Goal: Communication & Community: Answer question/provide support

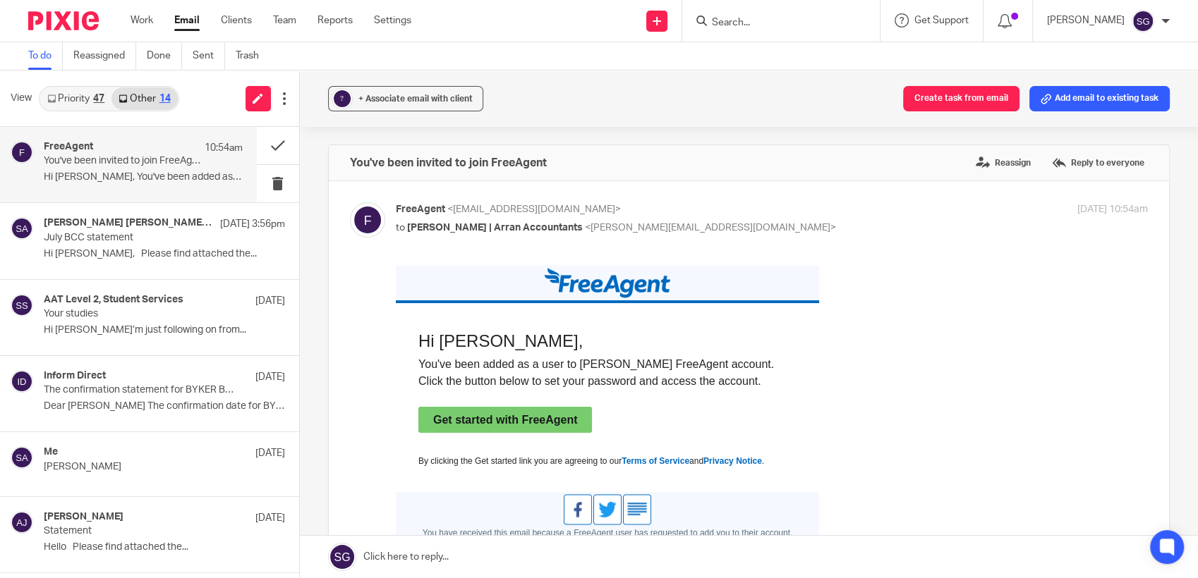
drag, startPoint x: 0, startPoint y: 0, endPoint x: 186, endPoint y: 18, distance: 186.4
click at [186, 18] on link "Email" at bounding box center [186, 20] width 25 height 14
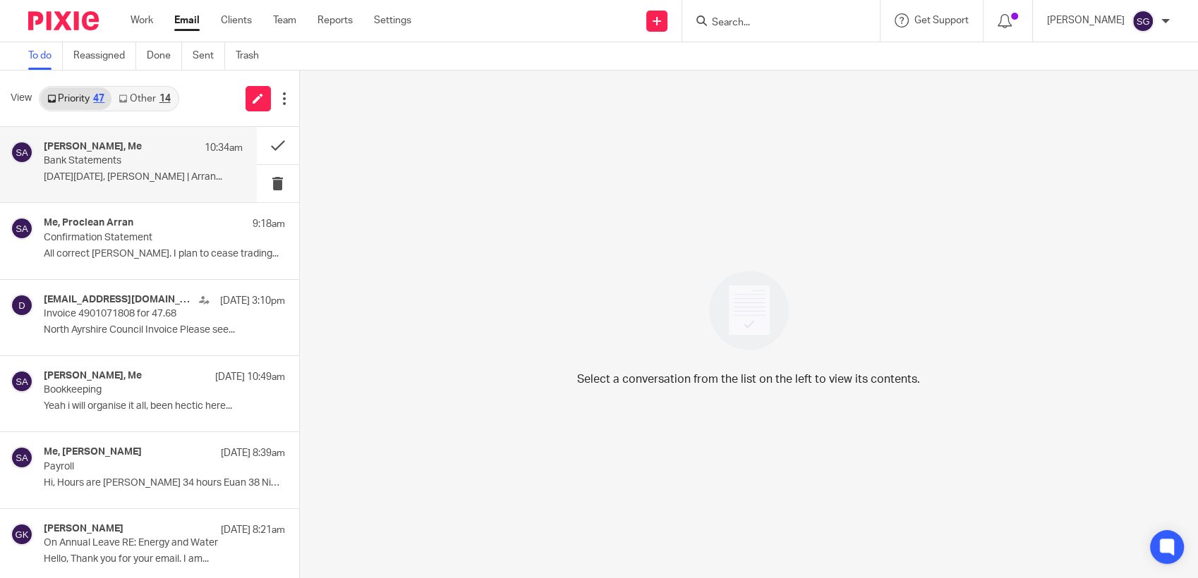
drag, startPoint x: 127, startPoint y: 172, endPoint x: 137, endPoint y: 177, distance: 11.0
click at [127, 172] on p "[DATE][DATE], [PERSON_NAME] | Arran..." at bounding box center [143, 177] width 199 height 12
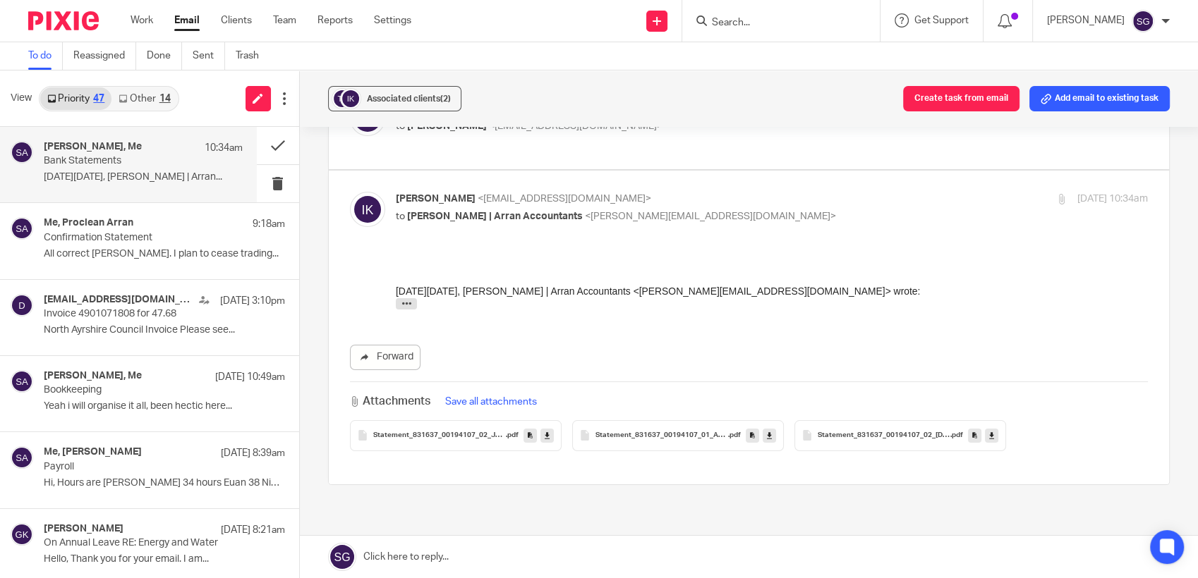
scroll to position [178, 0]
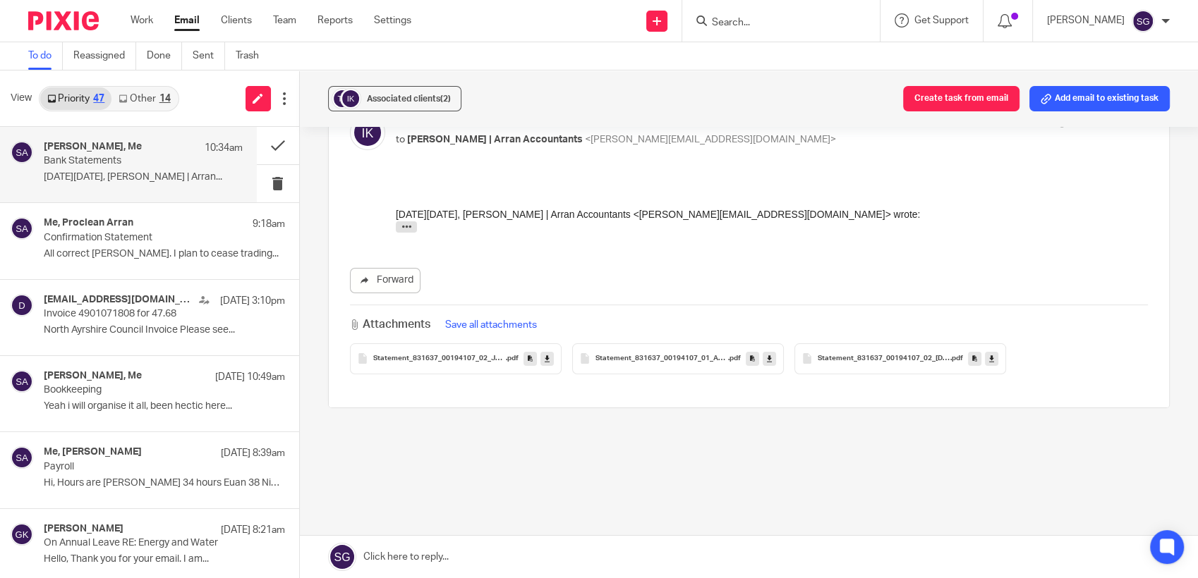
click at [648, 360] on span "Statement_831637_00194107_01_Aug_2025" at bounding box center [661, 359] width 133 height 8
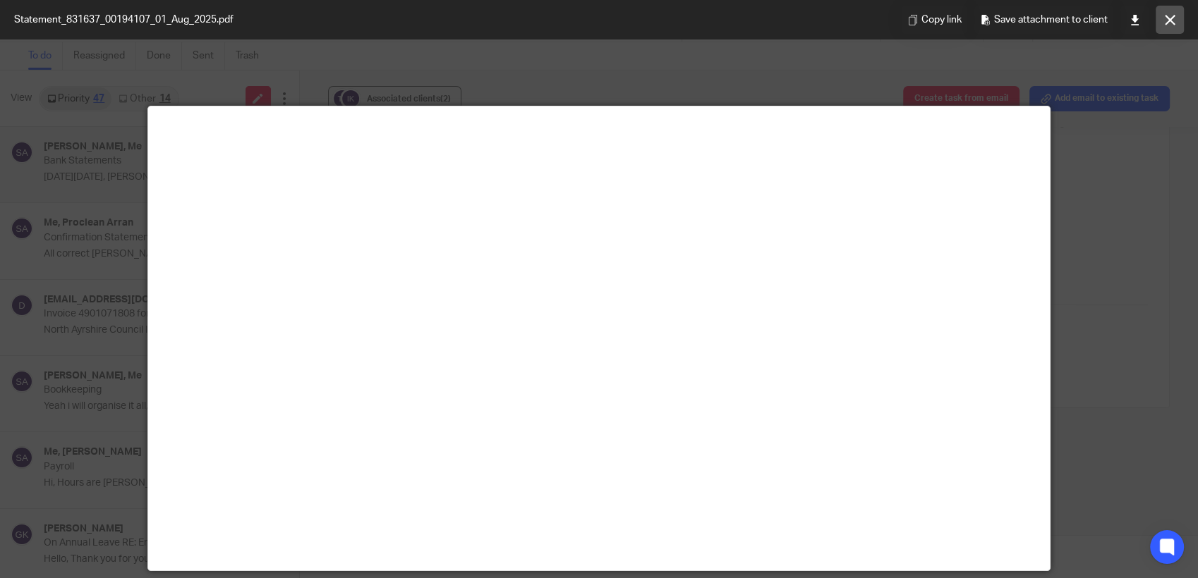
click at [1172, 18] on icon at bounding box center [1170, 20] width 11 height 11
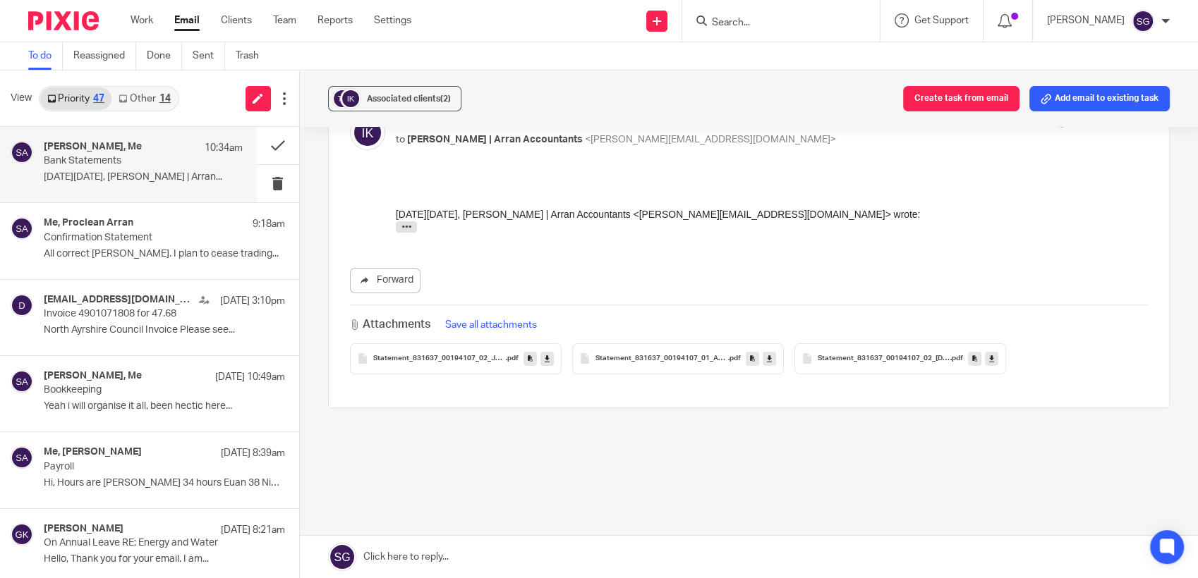
click at [436, 355] on span "Statement_831637_00194107_02_Jun_2025" at bounding box center [439, 359] width 133 height 8
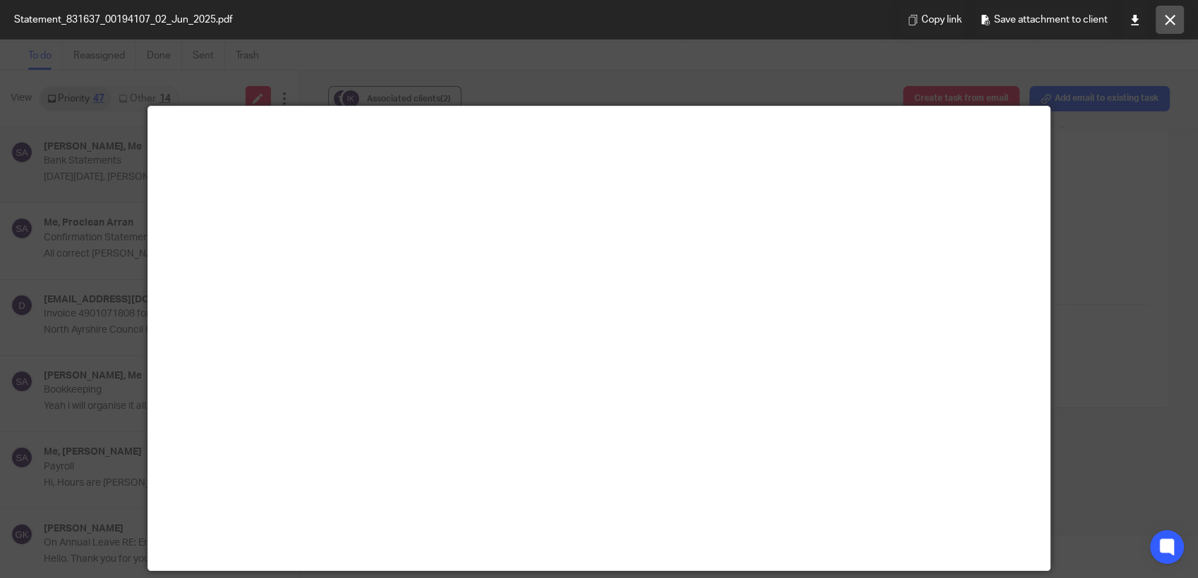
click at [1170, 23] on icon at bounding box center [1170, 20] width 11 height 11
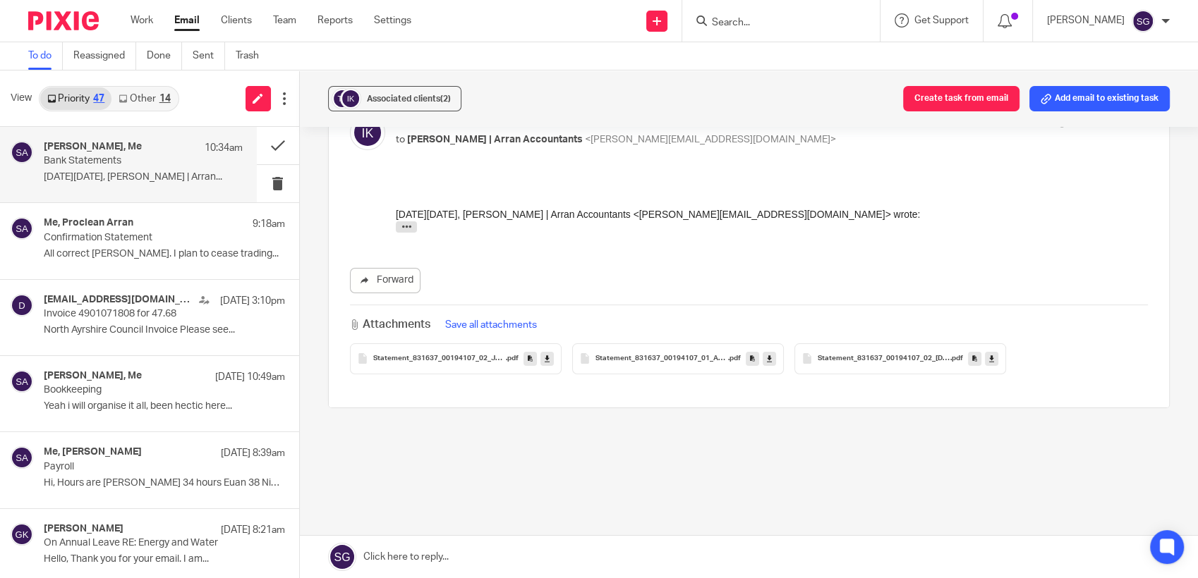
click at [890, 364] on div "Statement_831637_00194107_02_Jul_2025 .pdf" at bounding box center [900, 359] width 212 height 31
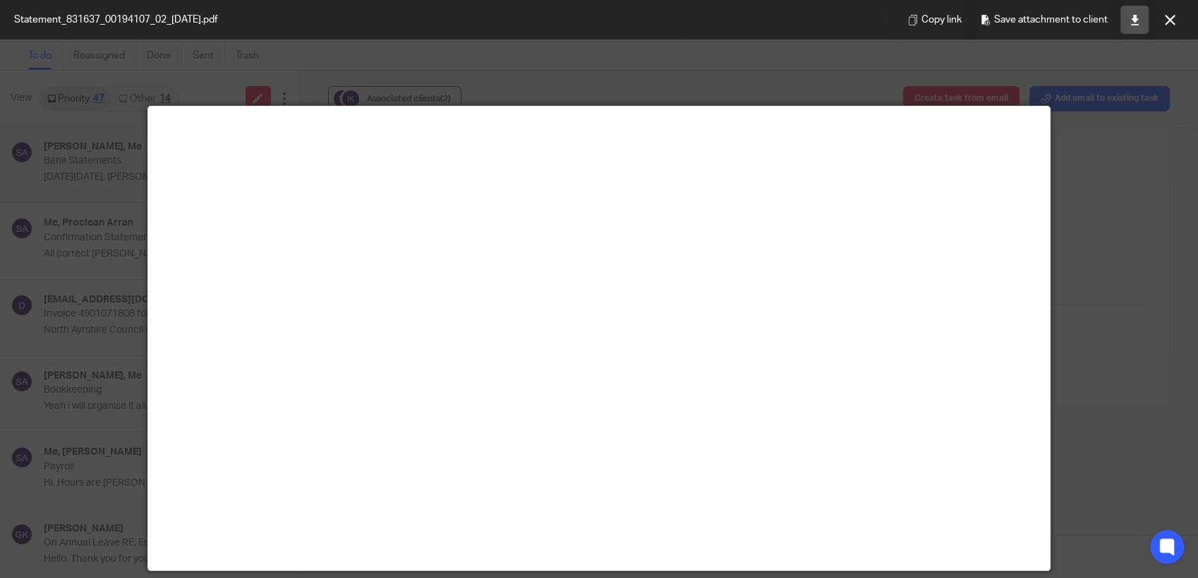
click at [1136, 21] on icon at bounding box center [1134, 20] width 11 height 11
click at [1174, 23] on button at bounding box center [1169, 20] width 28 height 28
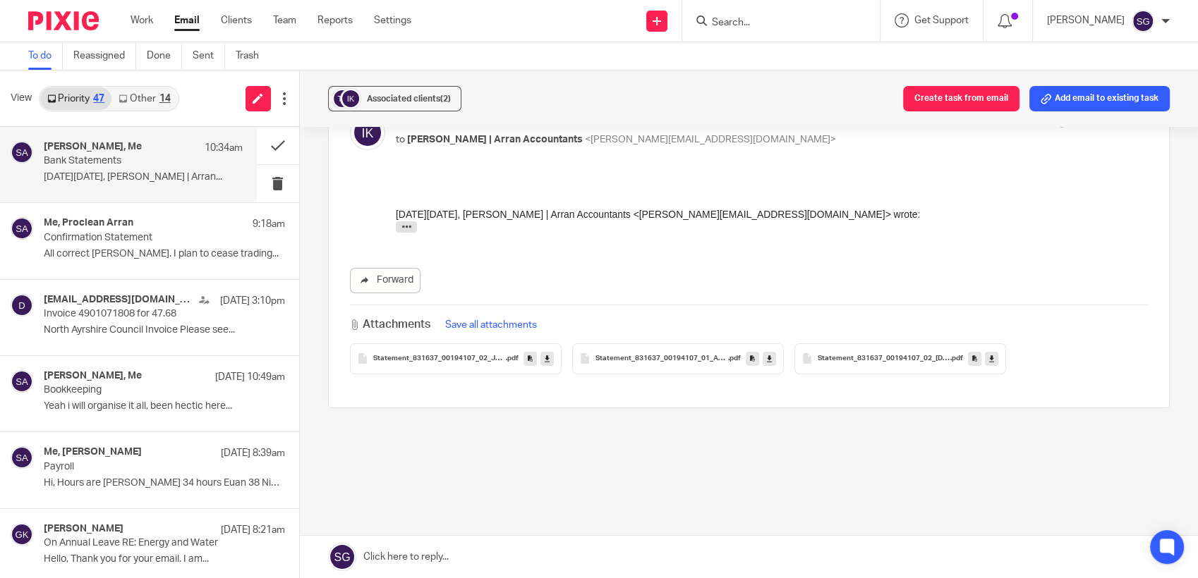
click at [549, 6] on div "Send new email Create task Add client Request signature Get Support Contact via…" at bounding box center [814, 21] width 765 height 42
click at [154, 104] on link "Other 14" at bounding box center [144, 98] width 66 height 23
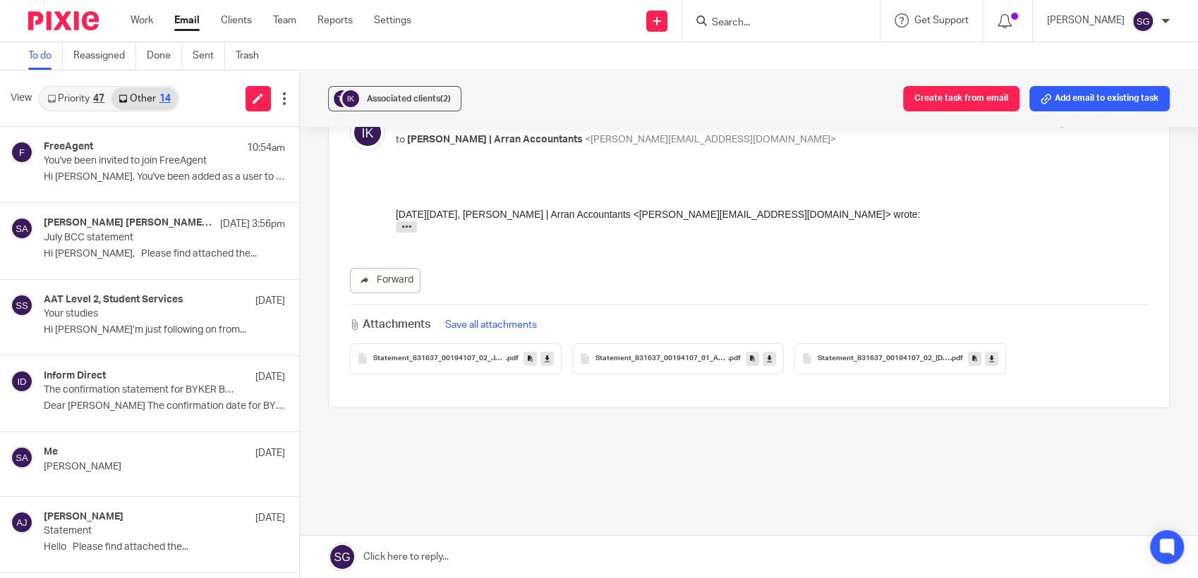
click at [73, 93] on link "Priority 47" at bounding box center [75, 98] width 71 height 23
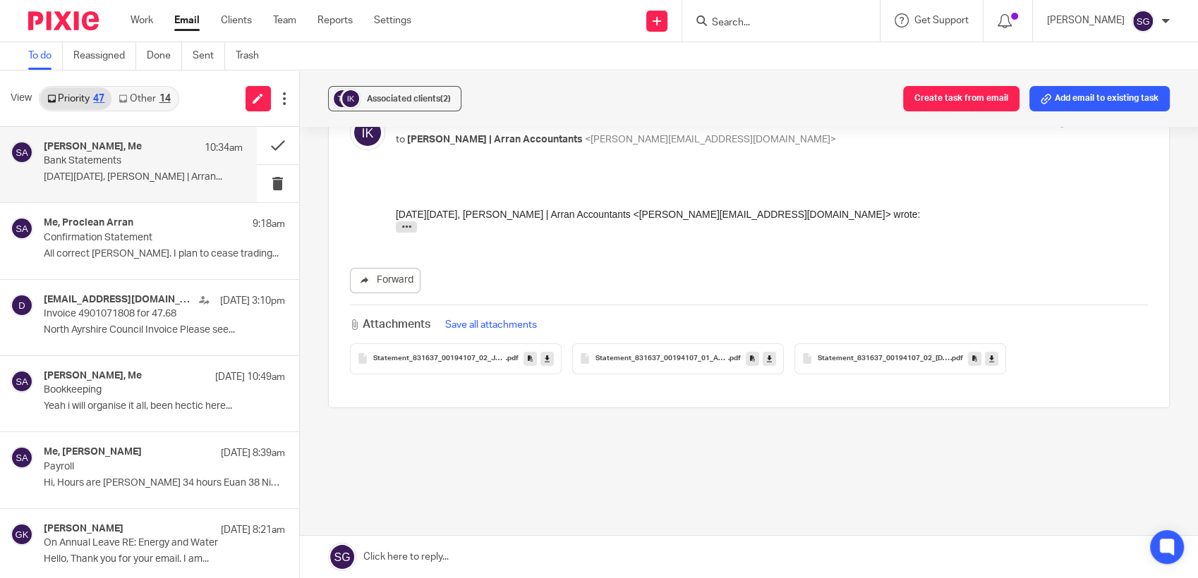
click at [584, 14] on div "Send new email Create task Add client Request signature Get Support Contact via…" at bounding box center [814, 21] width 765 height 42
click at [889, 360] on span "Statement_831637_00194107_02_Jul_2025" at bounding box center [884, 359] width 133 height 8
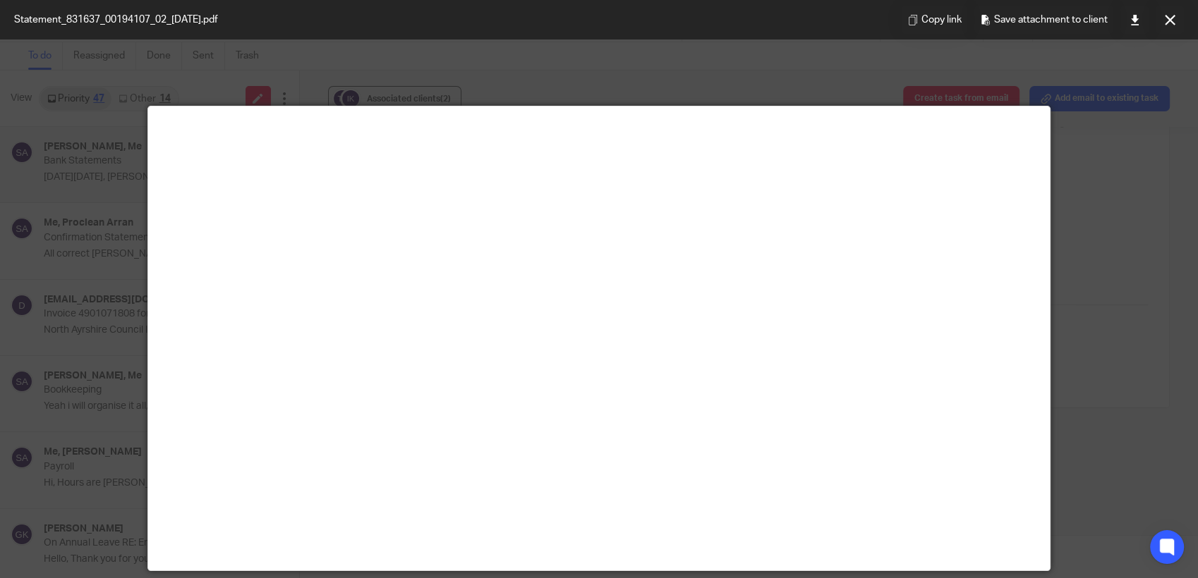
click at [1165, 20] on icon at bounding box center [1170, 20] width 11 height 11
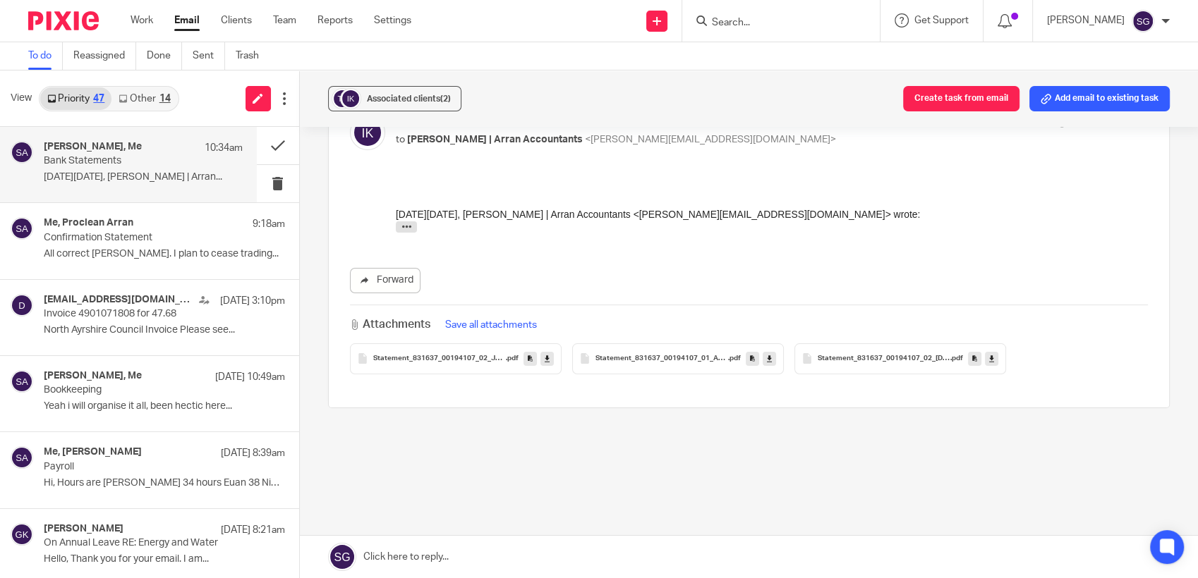
click at [180, 18] on link "Email" at bounding box center [186, 20] width 25 height 14
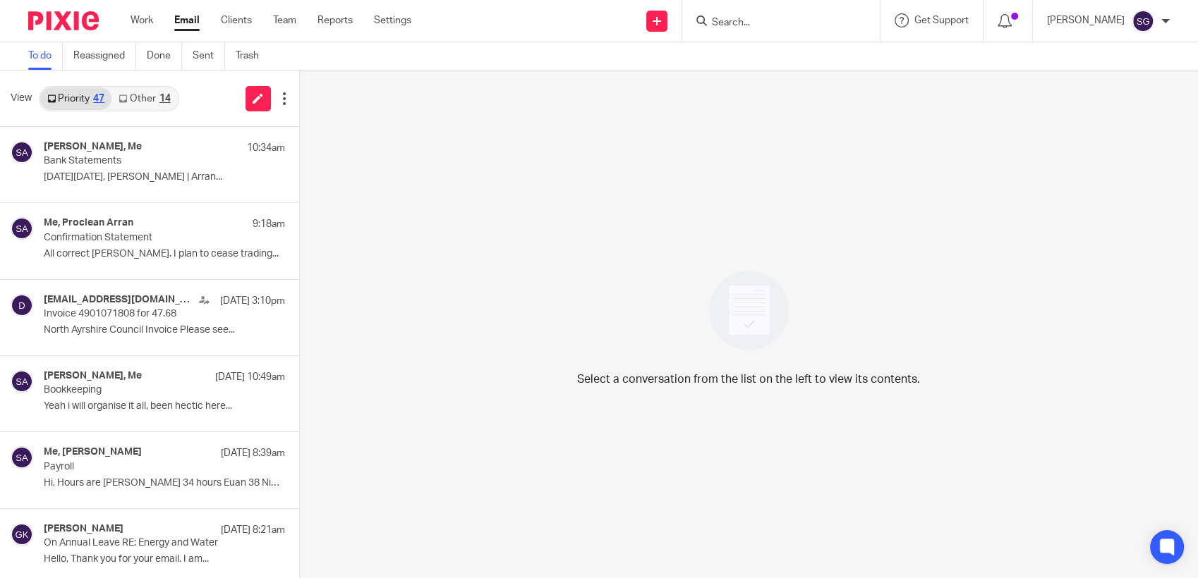
click at [186, 18] on link "Email" at bounding box center [186, 20] width 25 height 14
click at [549, 28] on div "Send new email Create task Add client Request signature Get Support Contact via…" at bounding box center [814, 21] width 765 height 42
drag, startPoint x: 185, startPoint y: 20, endPoint x: 195, endPoint y: 20, distance: 10.6
click at [185, 20] on link "Email" at bounding box center [186, 20] width 25 height 14
click at [525, 38] on div "Send new email Create task Add client Request signature Get Support Contact via…" at bounding box center [814, 21] width 765 height 42
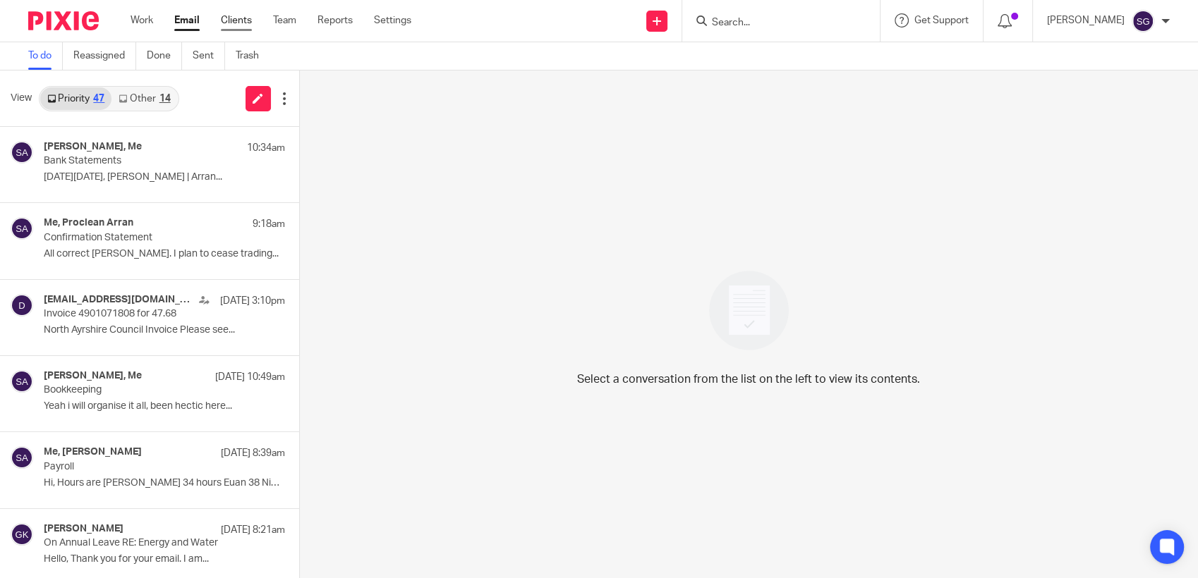
drag, startPoint x: 191, startPoint y: 20, endPoint x: 246, endPoint y: 21, distance: 55.0
click at [191, 20] on link "Email" at bounding box center [186, 20] width 25 height 14
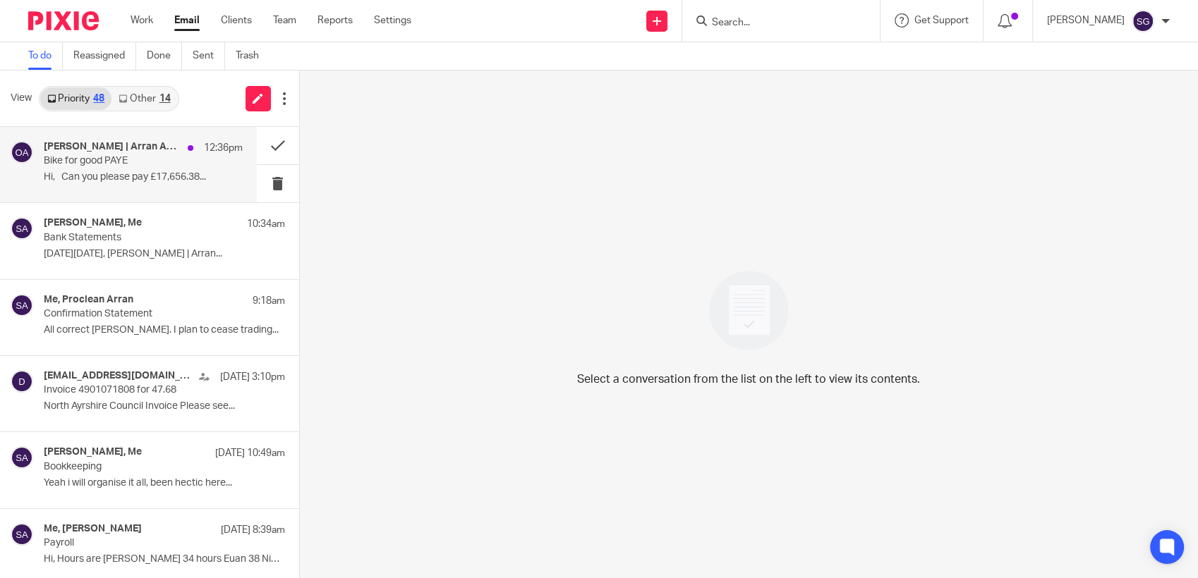
click at [90, 182] on p "Hi, Can you please pay £17,656.38..." at bounding box center [143, 177] width 199 height 12
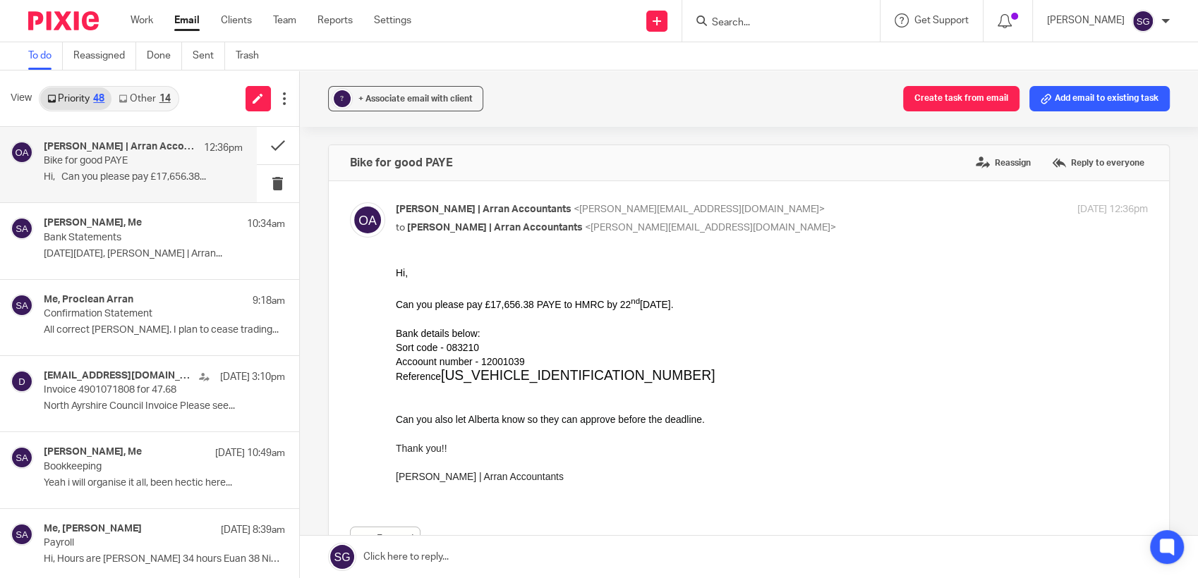
click at [189, 24] on link "Email" at bounding box center [186, 20] width 25 height 14
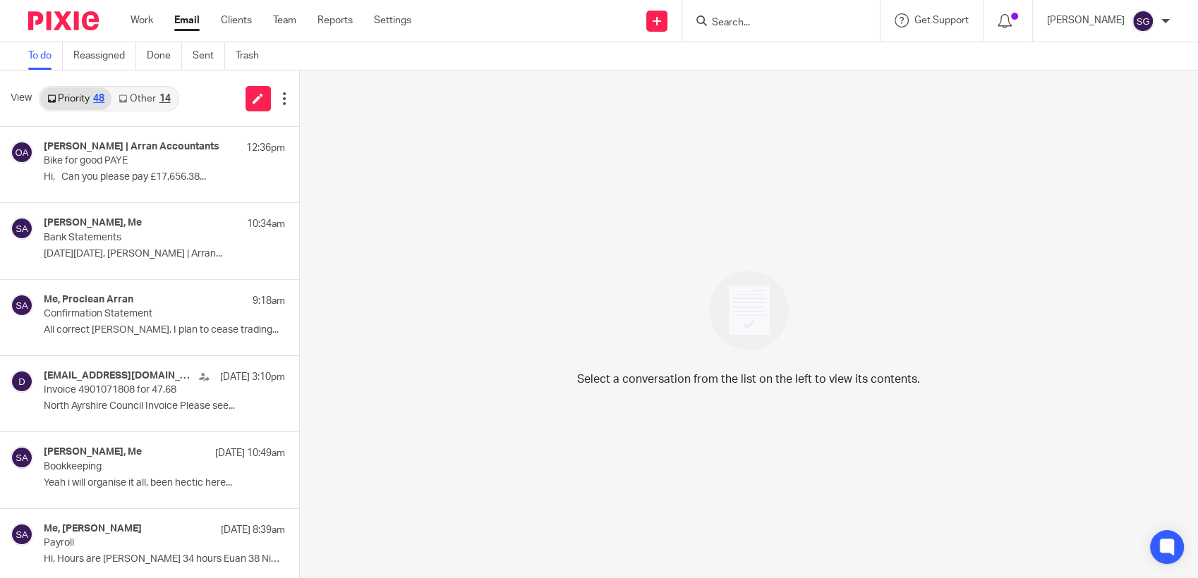
click at [186, 28] on link "Email" at bounding box center [186, 20] width 25 height 14
click at [156, 95] on link "Other 14" at bounding box center [144, 98] width 66 height 23
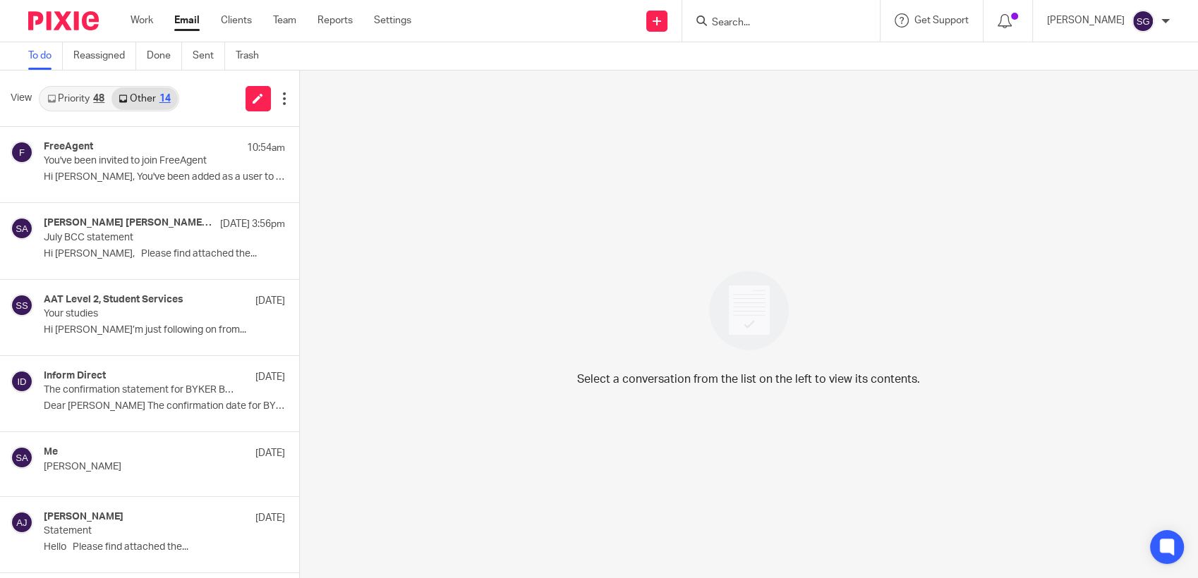
click at [54, 101] on icon at bounding box center [51, 99] width 8 height 8
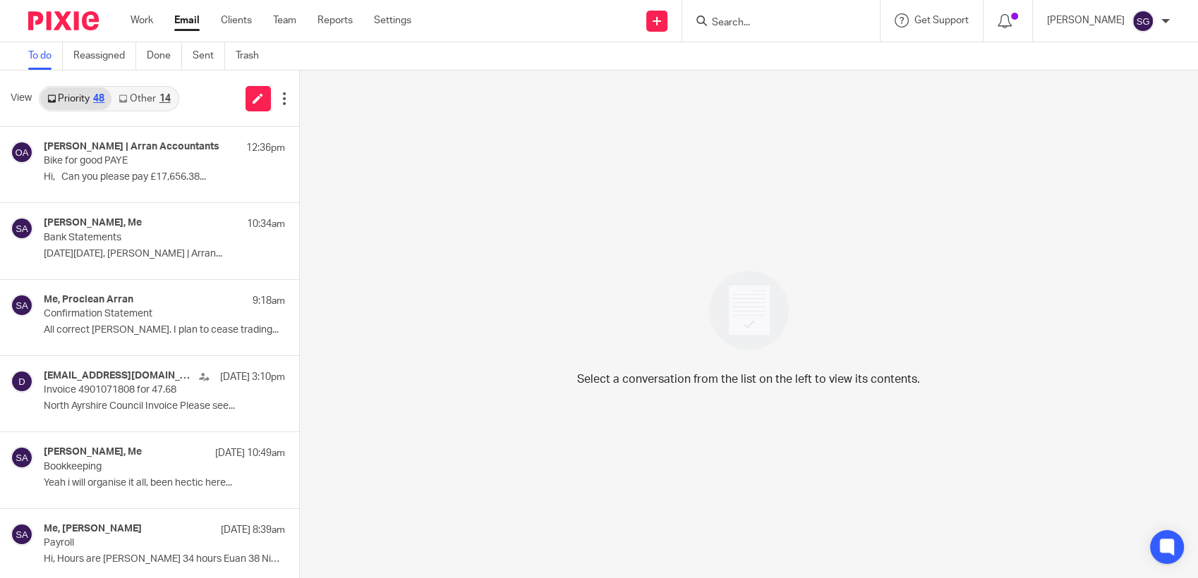
drag, startPoint x: 469, startPoint y: 51, endPoint x: 500, endPoint y: 11, distance: 50.2
click at [471, 49] on div "To do Reassigned Done Sent Trash" at bounding box center [599, 56] width 1198 height 28
click at [180, 18] on link "Email" at bounding box center [186, 20] width 25 height 14
click at [504, 49] on div "To do Reassigned Done Sent Trash" at bounding box center [599, 56] width 1198 height 28
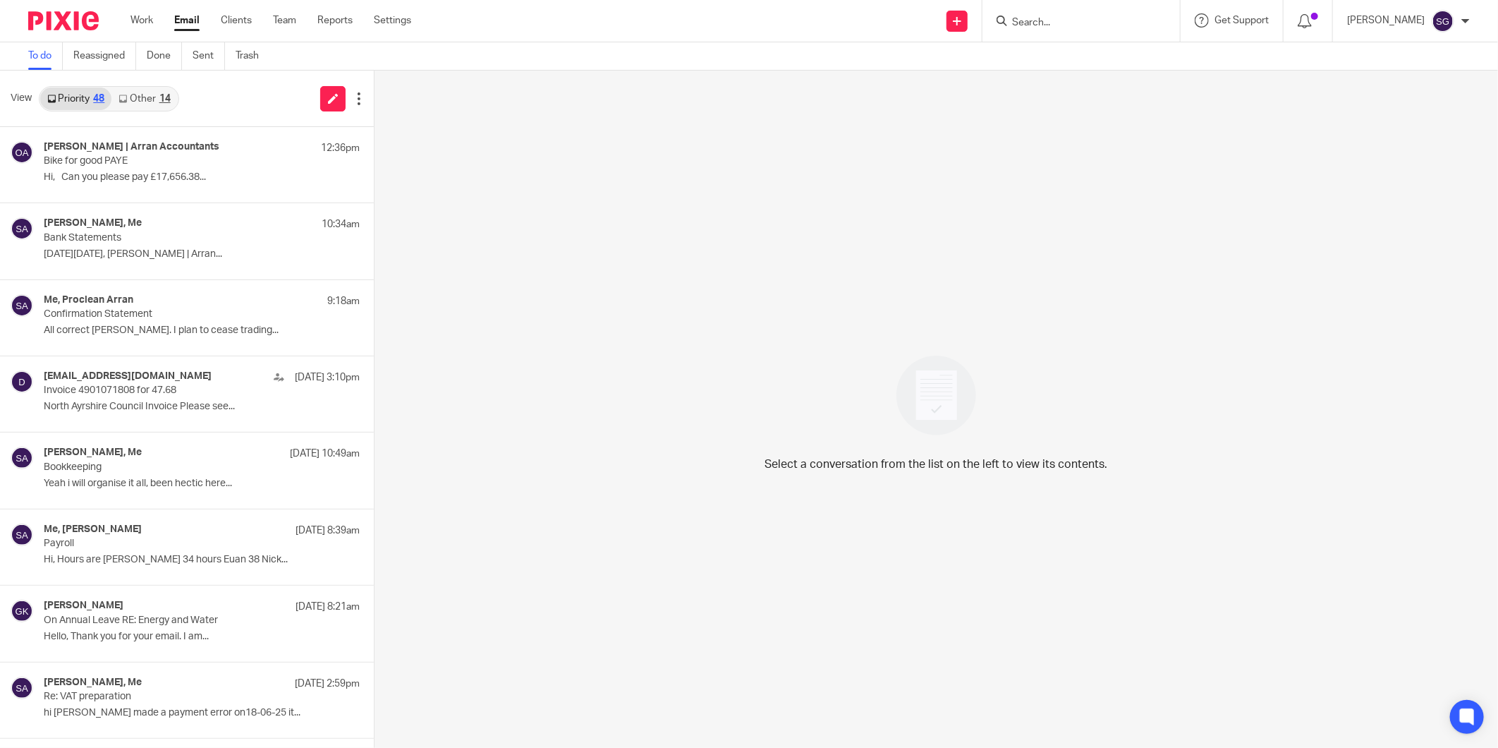
click at [1051, 19] on input "Search" at bounding box center [1074, 23] width 127 height 13
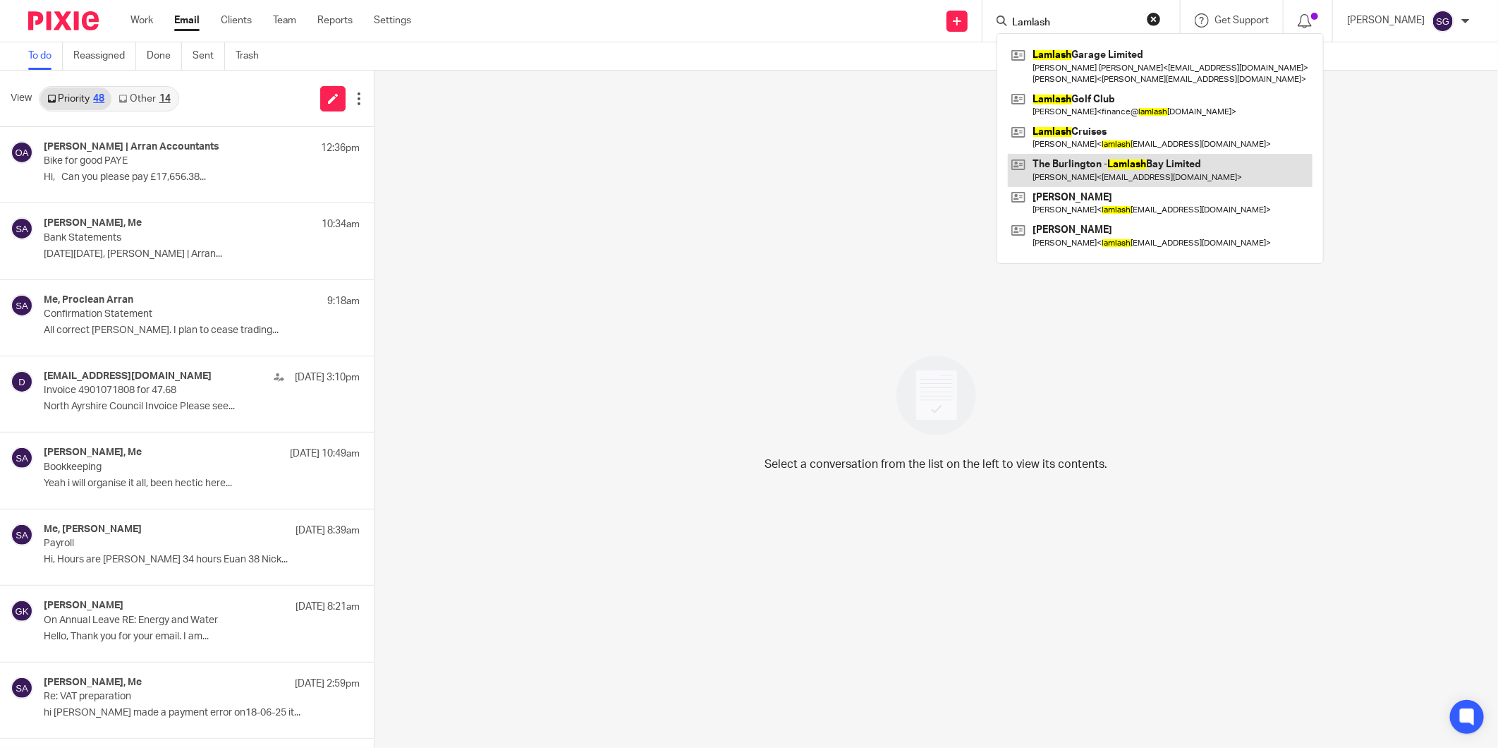
type input "Lamlash"
click at [1125, 171] on link at bounding box center [1160, 170] width 305 height 32
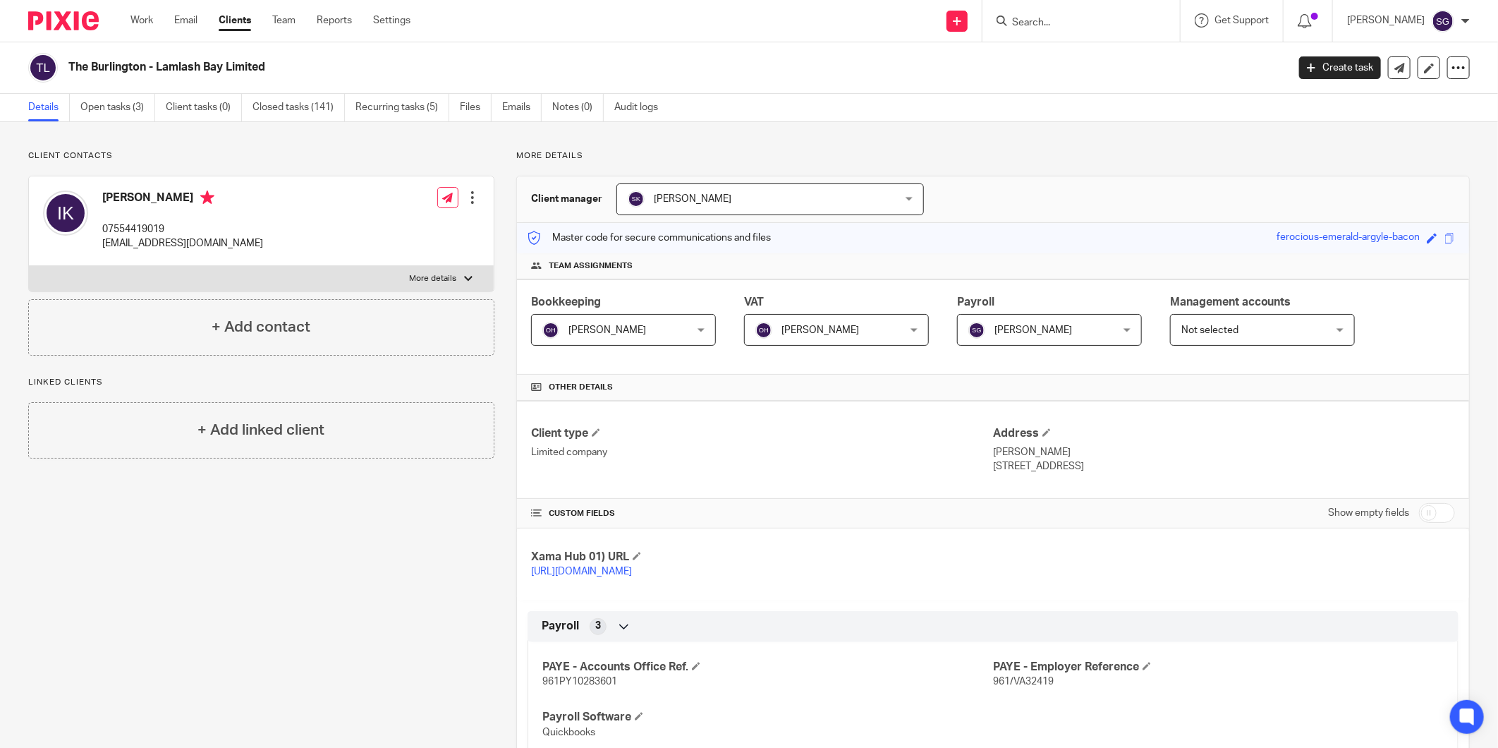
click at [480, 29] on div "Send new email Create task Add client Request signature Get Support Contact via…" at bounding box center [965, 21] width 1067 height 42
click at [731, 41] on div "Work Email Clients Team Reports Settings Work Email Clients Team Reports Settin…" at bounding box center [749, 21] width 1498 height 42
click at [442, 198] on icon at bounding box center [447, 198] width 11 height 11
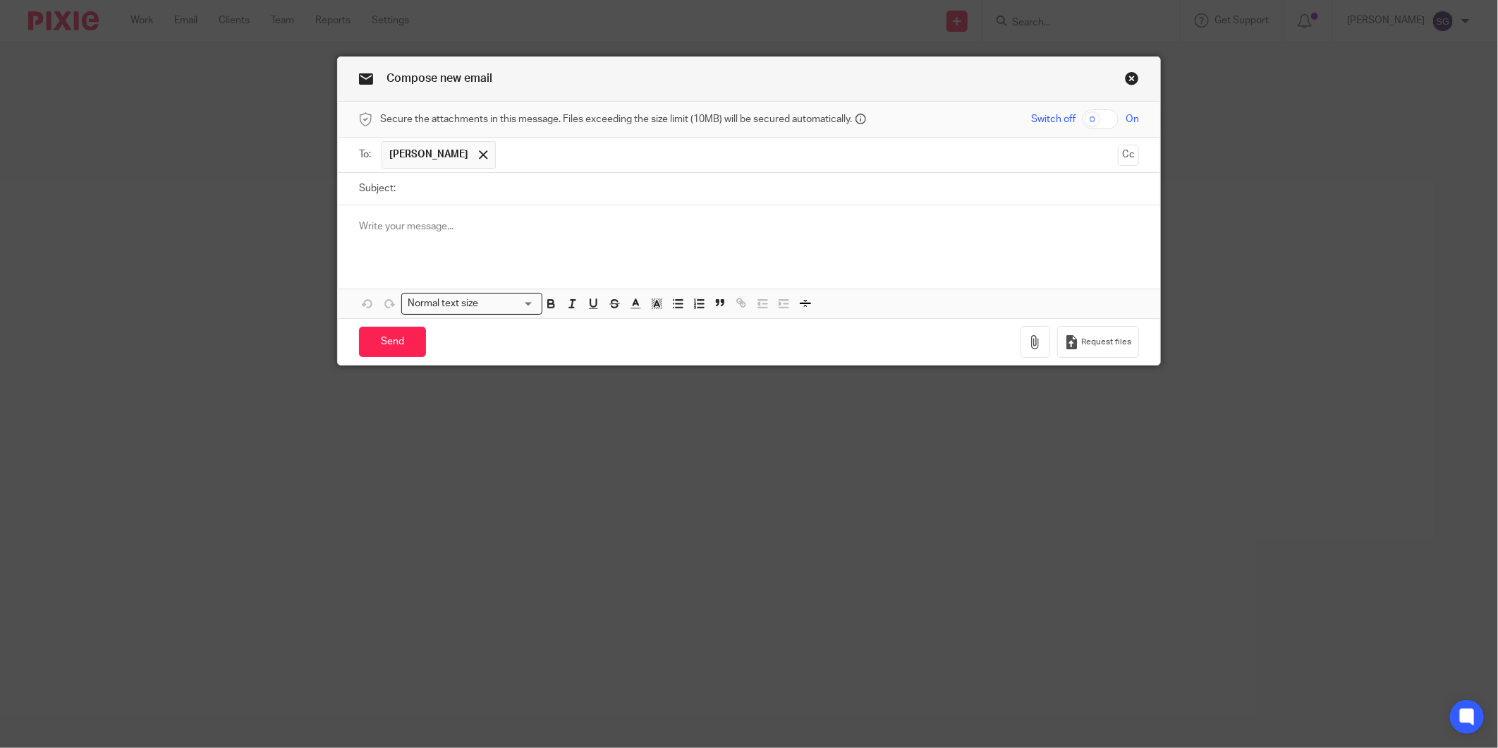
click at [467, 186] on input "Subject:" at bounding box center [771, 189] width 736 height 32
type input "July Queries"
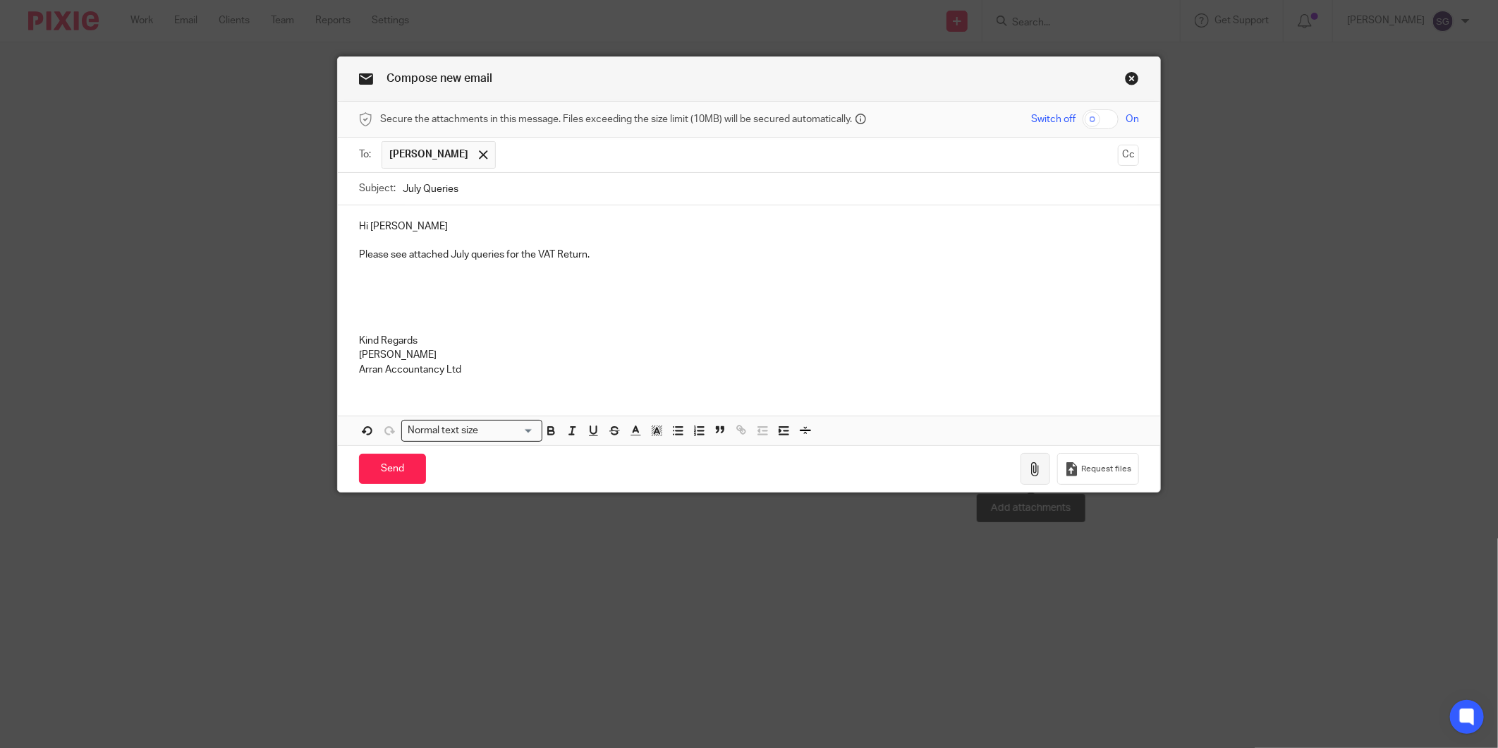
click at [1031, 474] on icon "button" at bounding box center [1035, 469] width 14 height 14
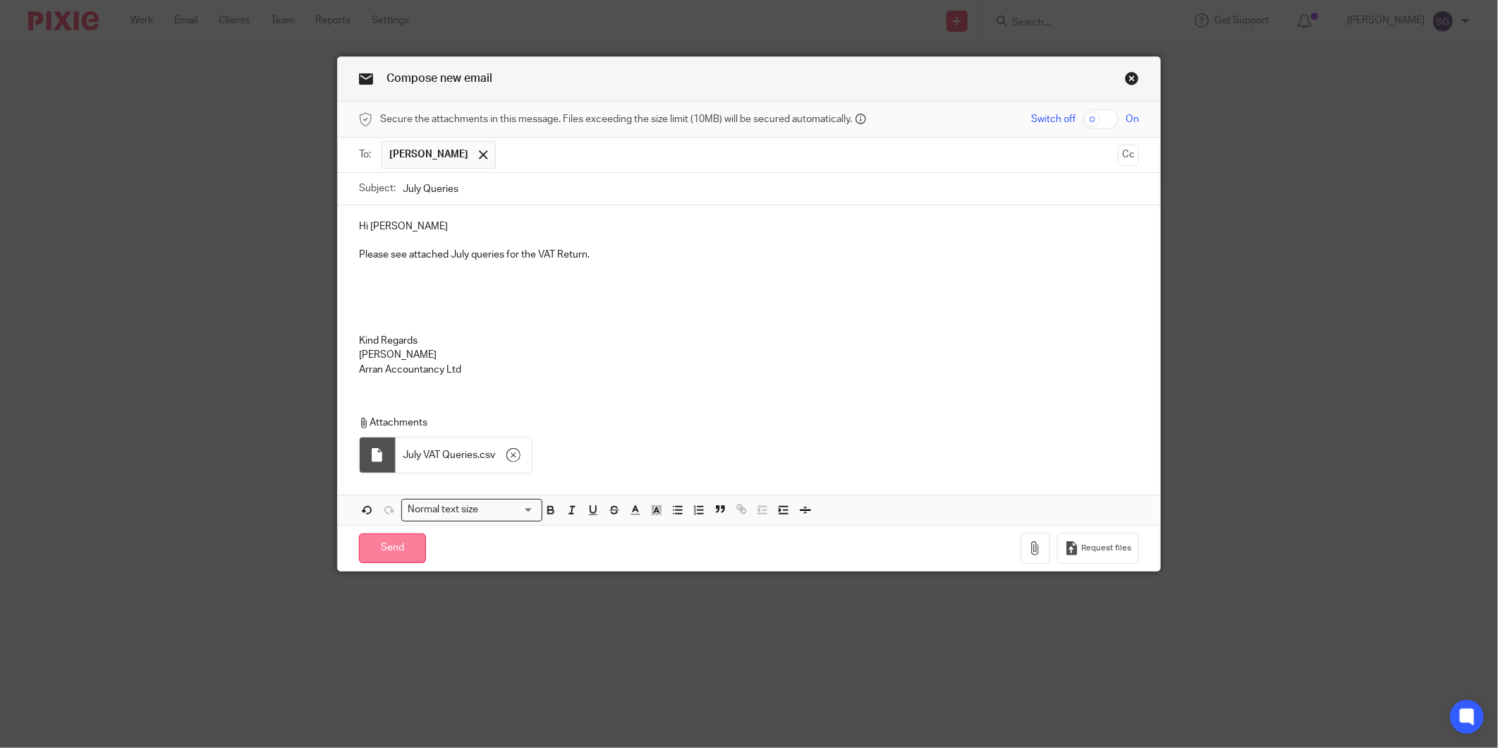
click at [402, 539] on input "Send" at bounding box center [392, 548] width 67 height 30
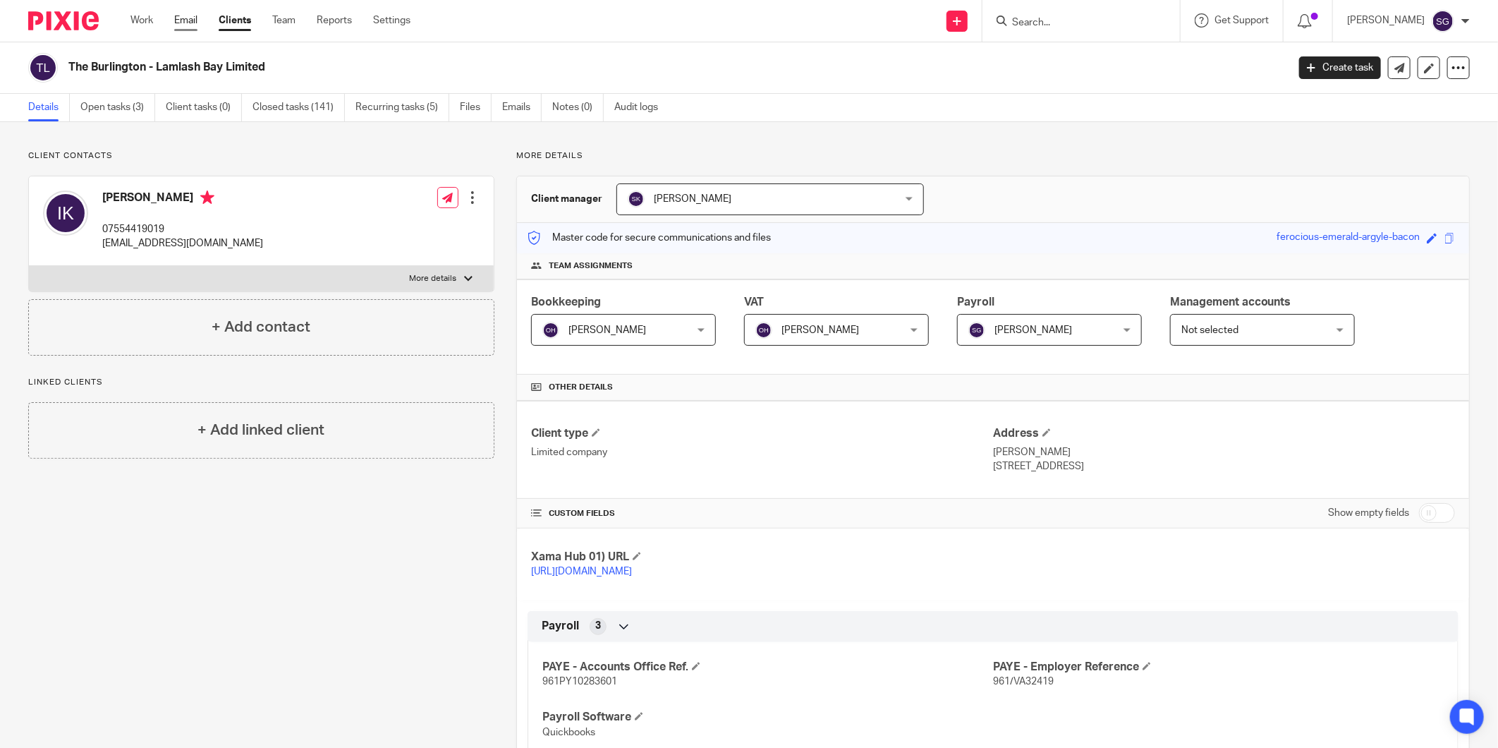
click at [196, 18] on link "Email" at bounding box center [185, 20] width 23 height 14
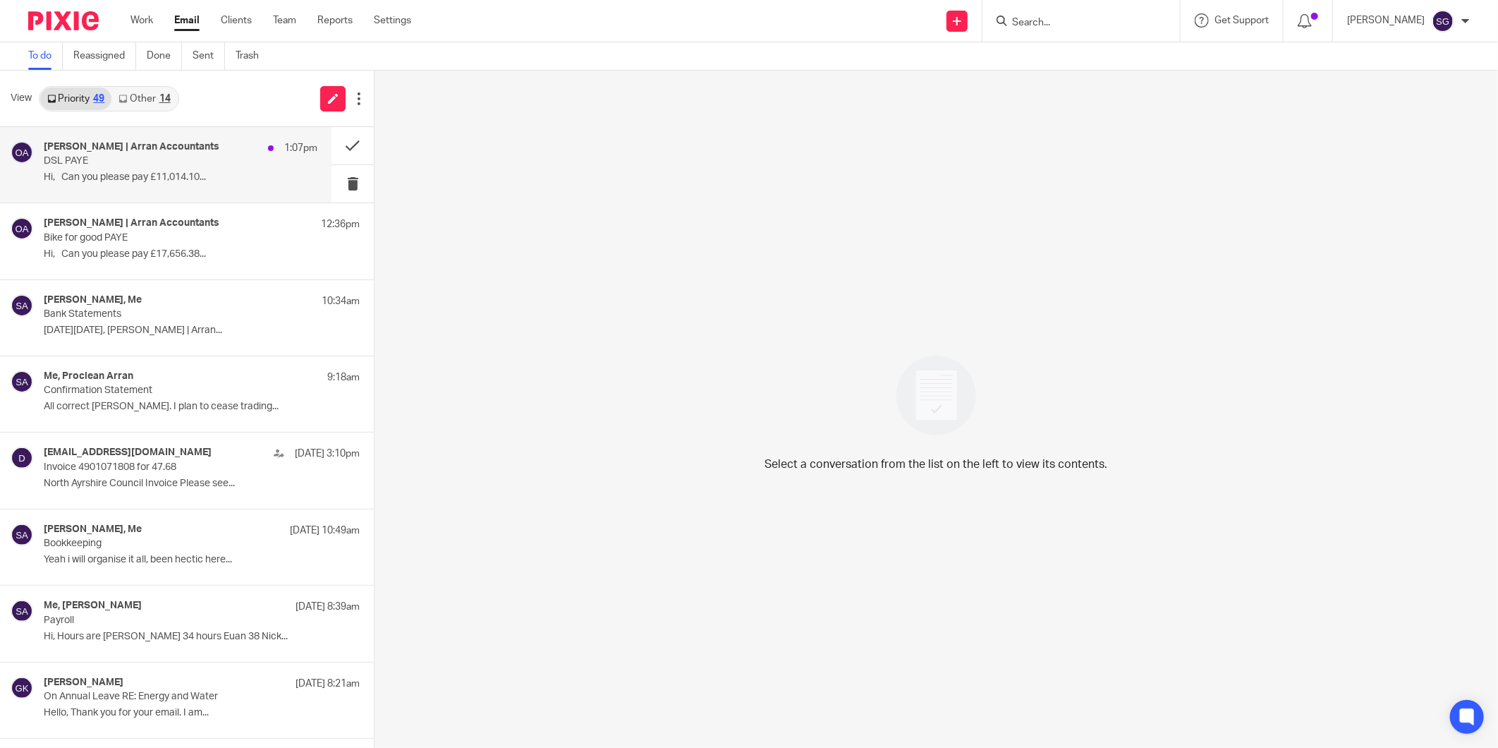
click at [164, 167] on div "[PERSON_NAME] | Arran Accountants 1:07pm DSL PAYE Hi, Can you please pay £11,01…" at bounding box center [181, 164] width 274 height 47
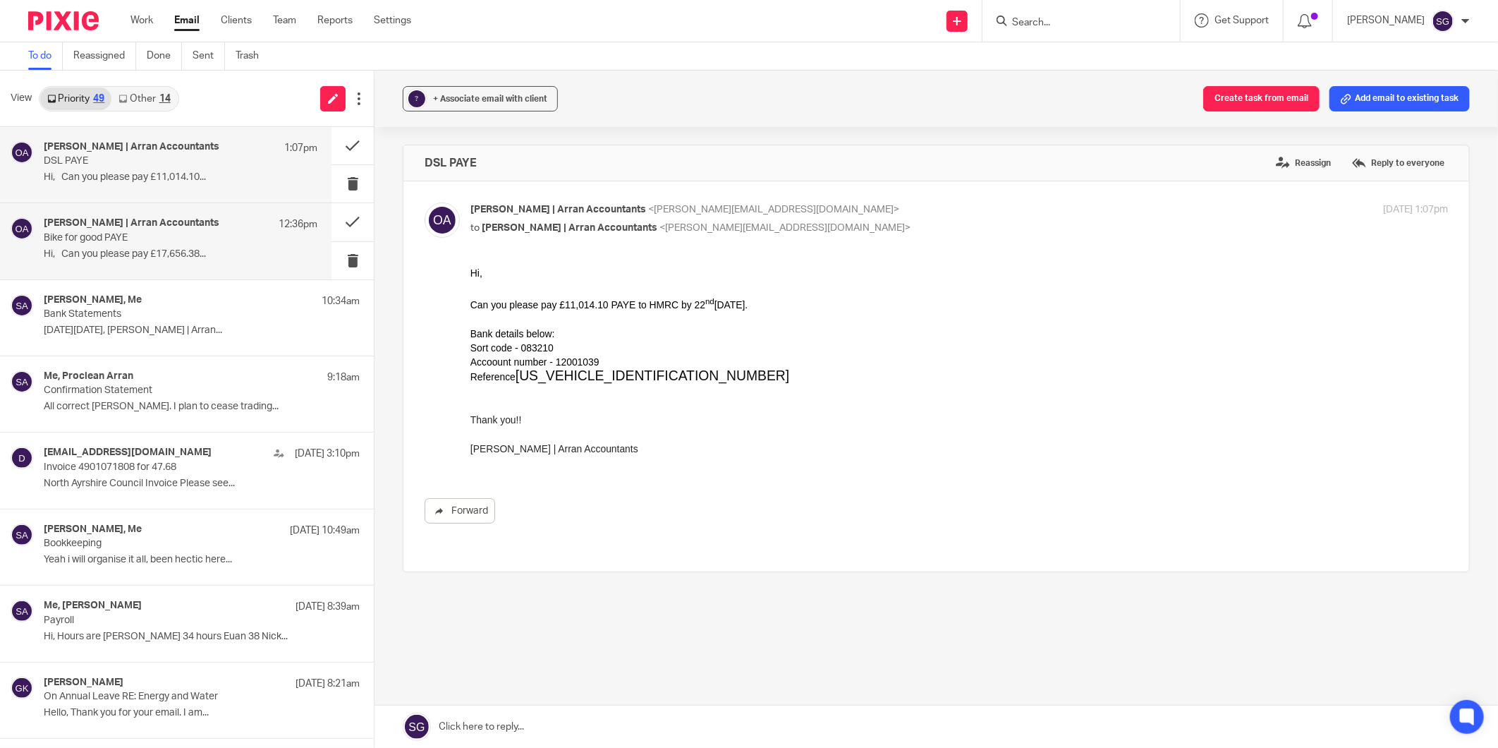
click at [154, 242] on p "Bike for good PAYE" at bounding box center [153, 238] width 219 height 12
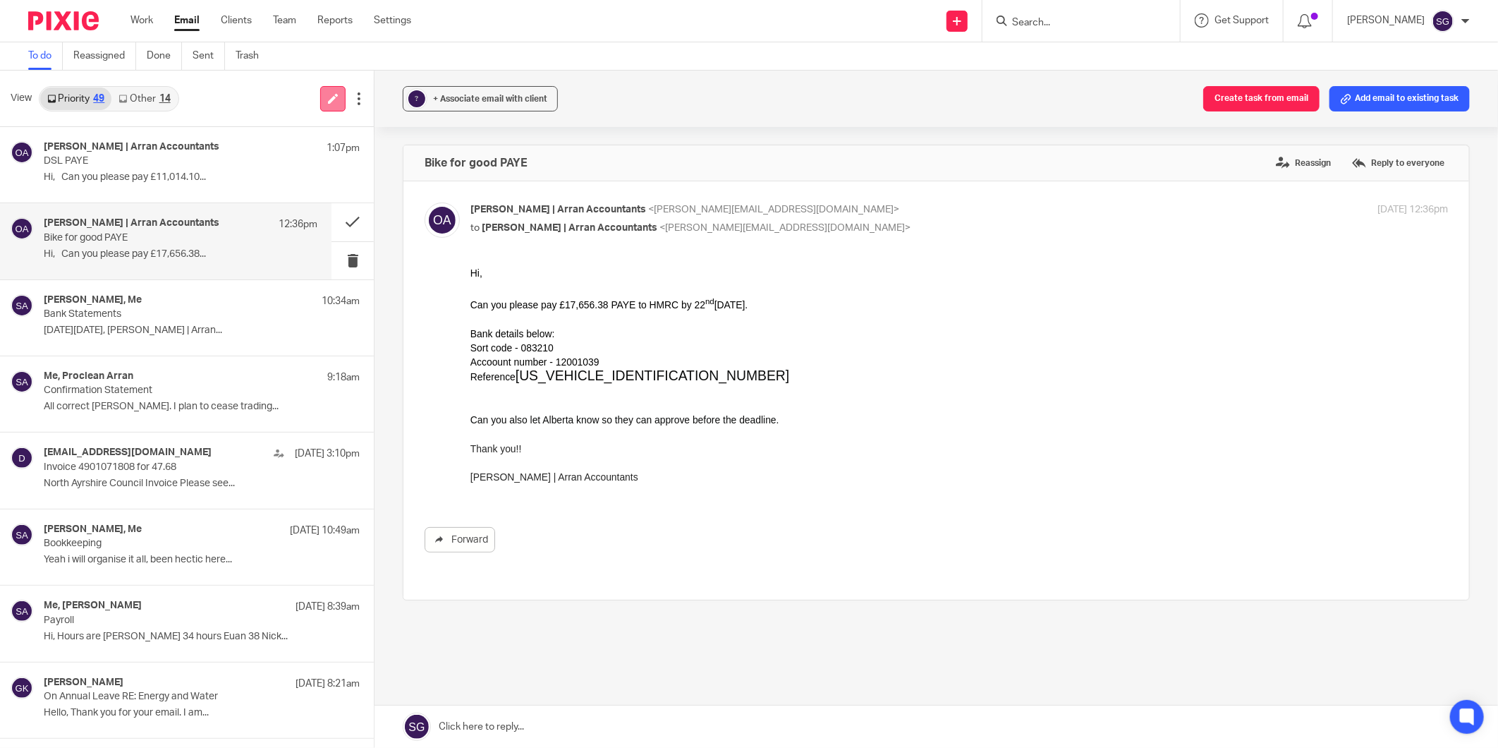
click at [328, 102] on icon at bounding box center [333, 98] width 11 height 11
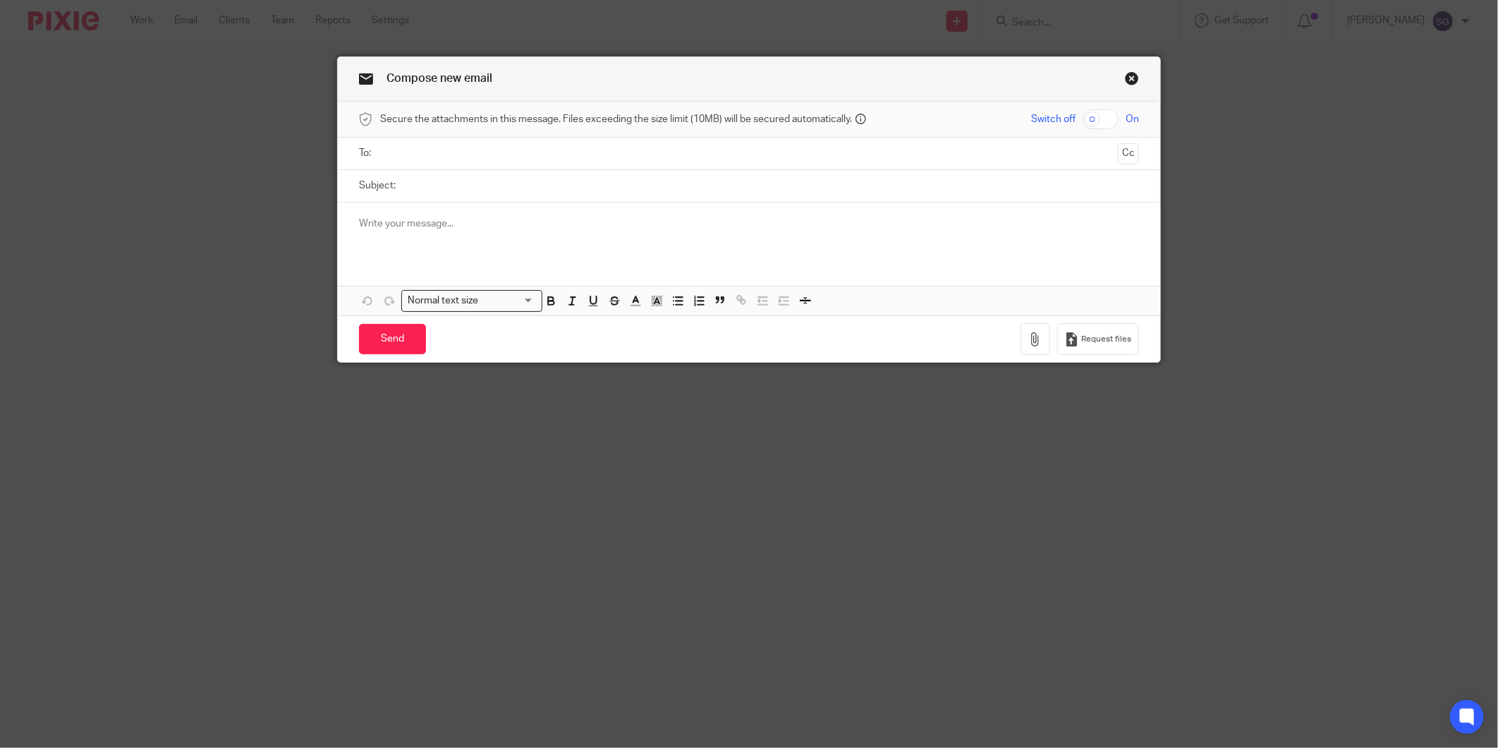
click at [463, 164] on ul at bounding box center [750, 153] width 736 height 23
click at [462, 153] on input "text" at bounding box center [748, 153] width 727 height 16
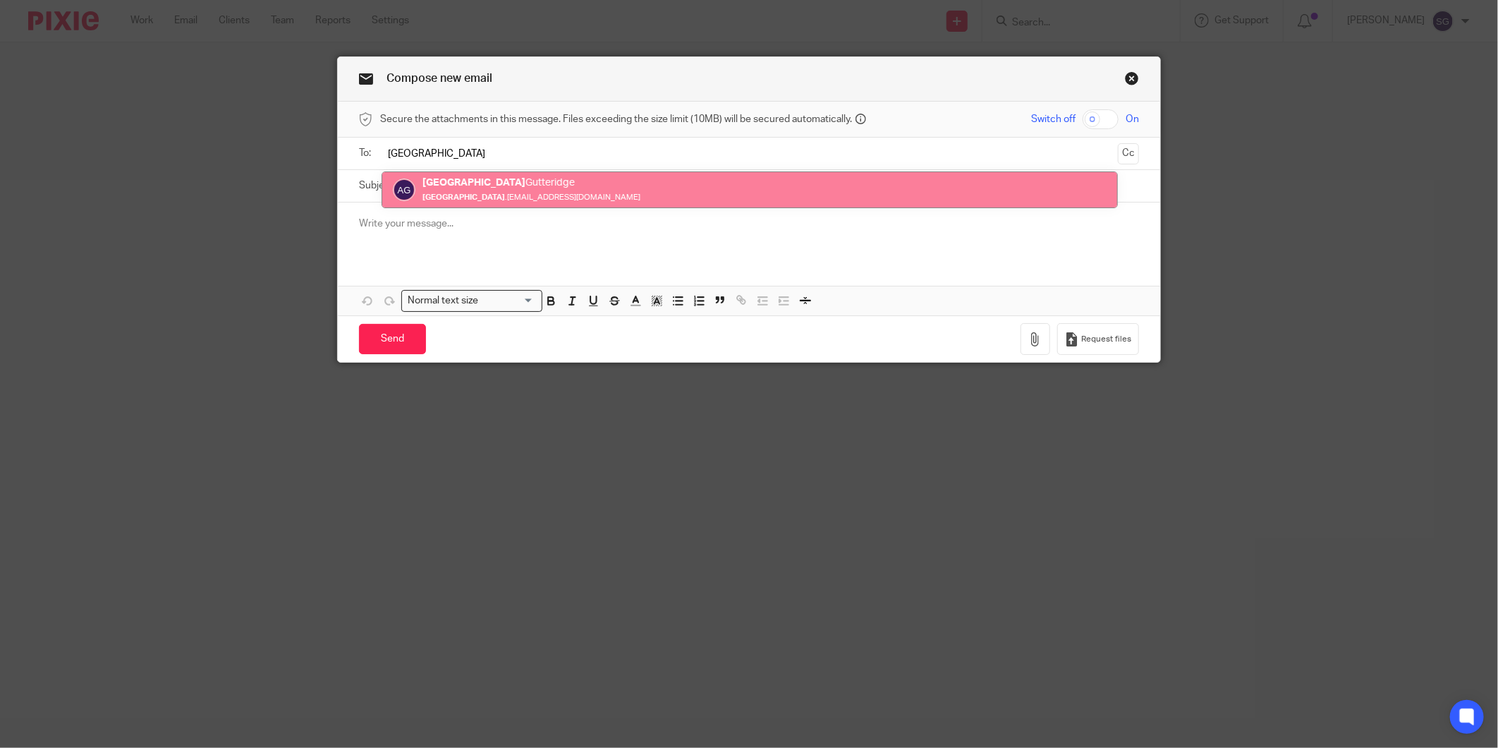
type input "Alberta"
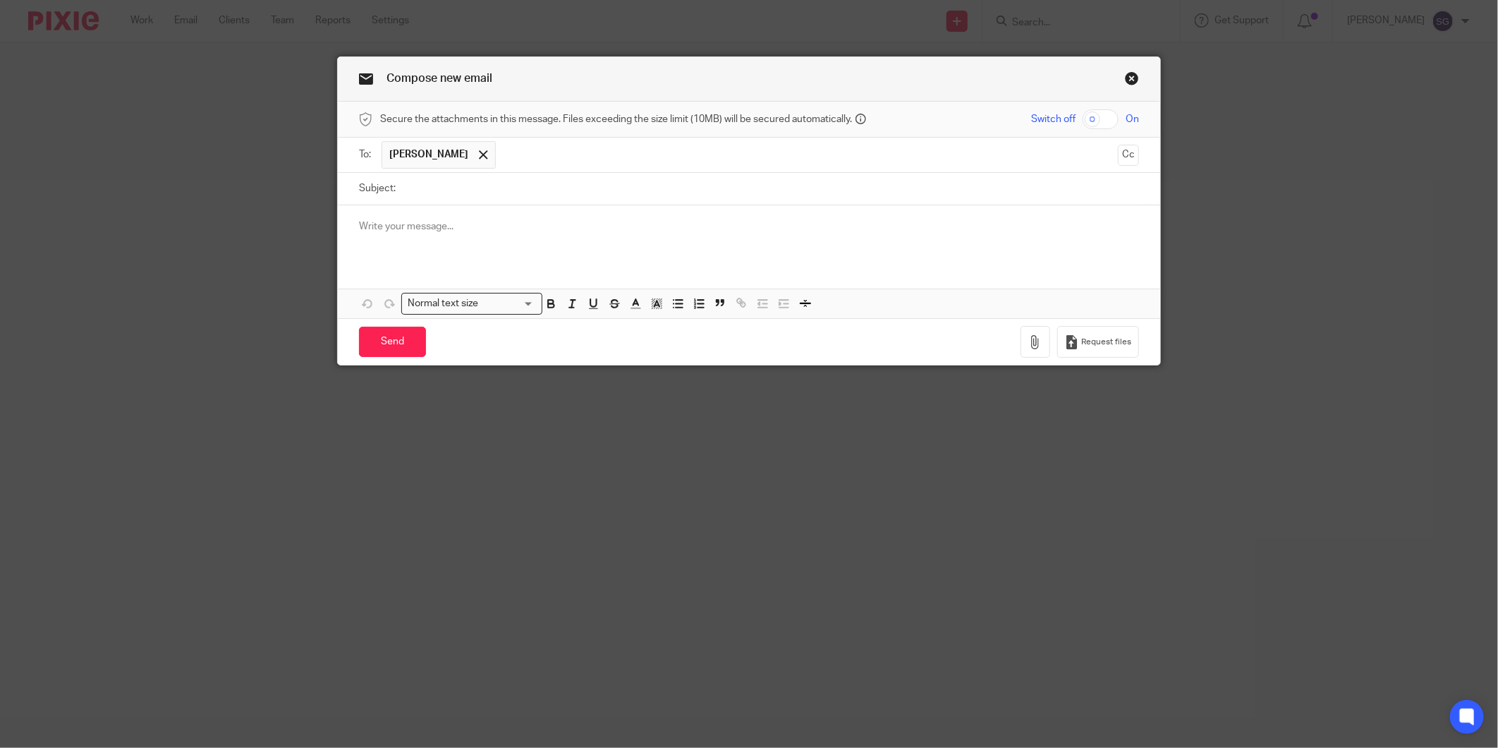
click at [471, 192] on input "Subject:" at bounding box center [771, 189] width 736 height 32
click at [1125, 80] on link "Close this dialog window" at bounding box center [1132, 80] width 14 height 19
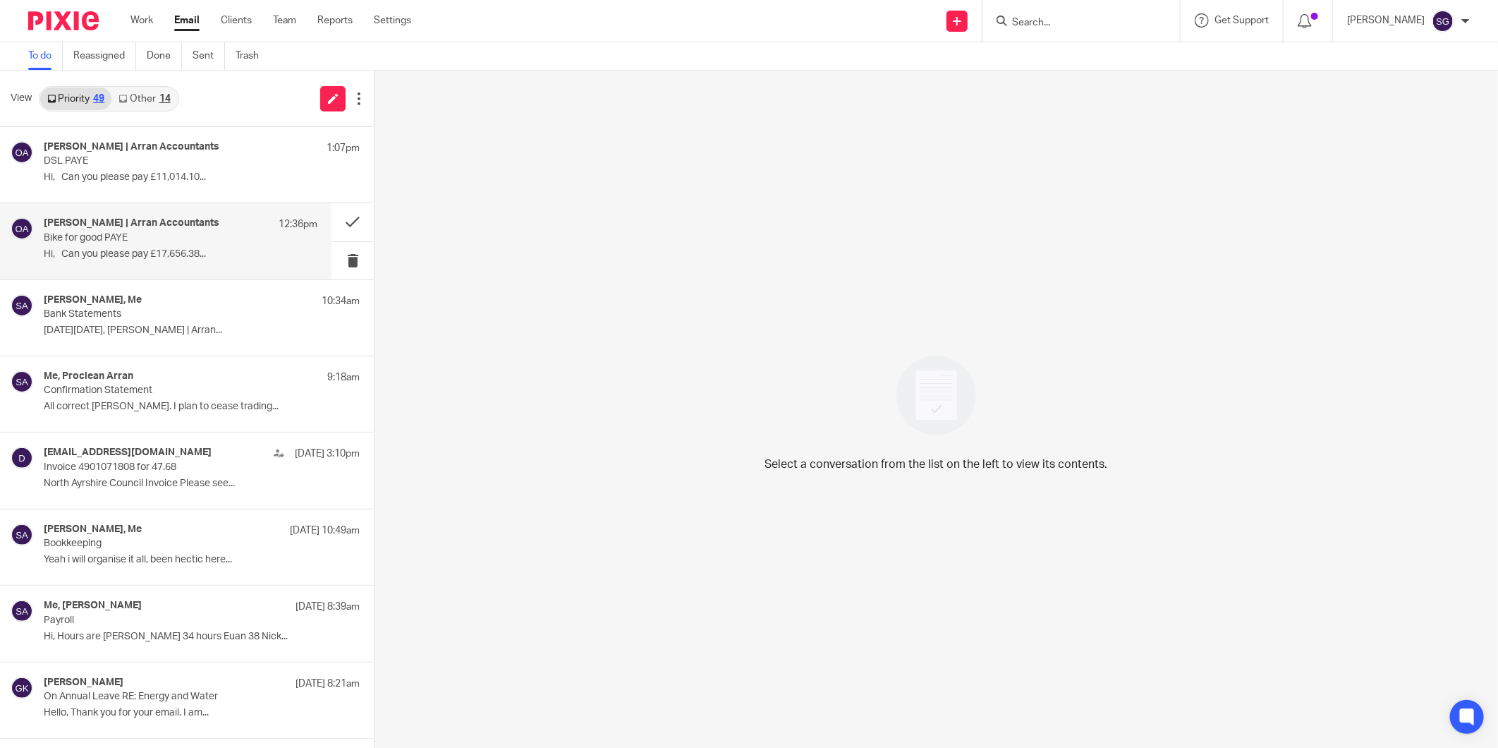
click at [159, 236] on p "Bike for good PAYE" at bounding box center [153, 238] width 219 height 12
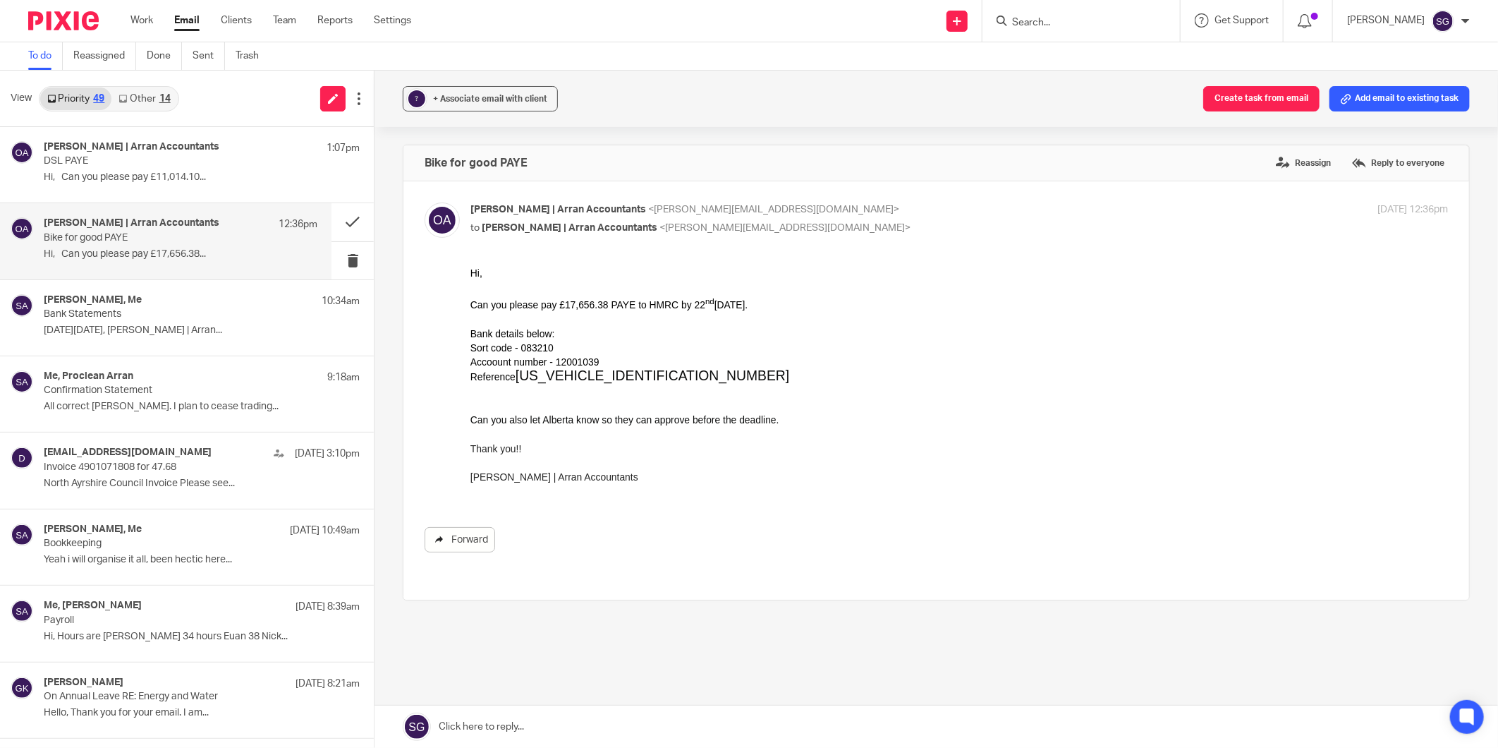
click at [443, 537] on link "Forward" at bounding box center [460, 539] width 71 height 25
drag, startPoint x: 181, startPoint y: 18, endPoint x: 300, endPoint y: 18, distance: 119.9
click at [181, 18] on link "Email" at bounding box center [186, 20] width 25 height 14
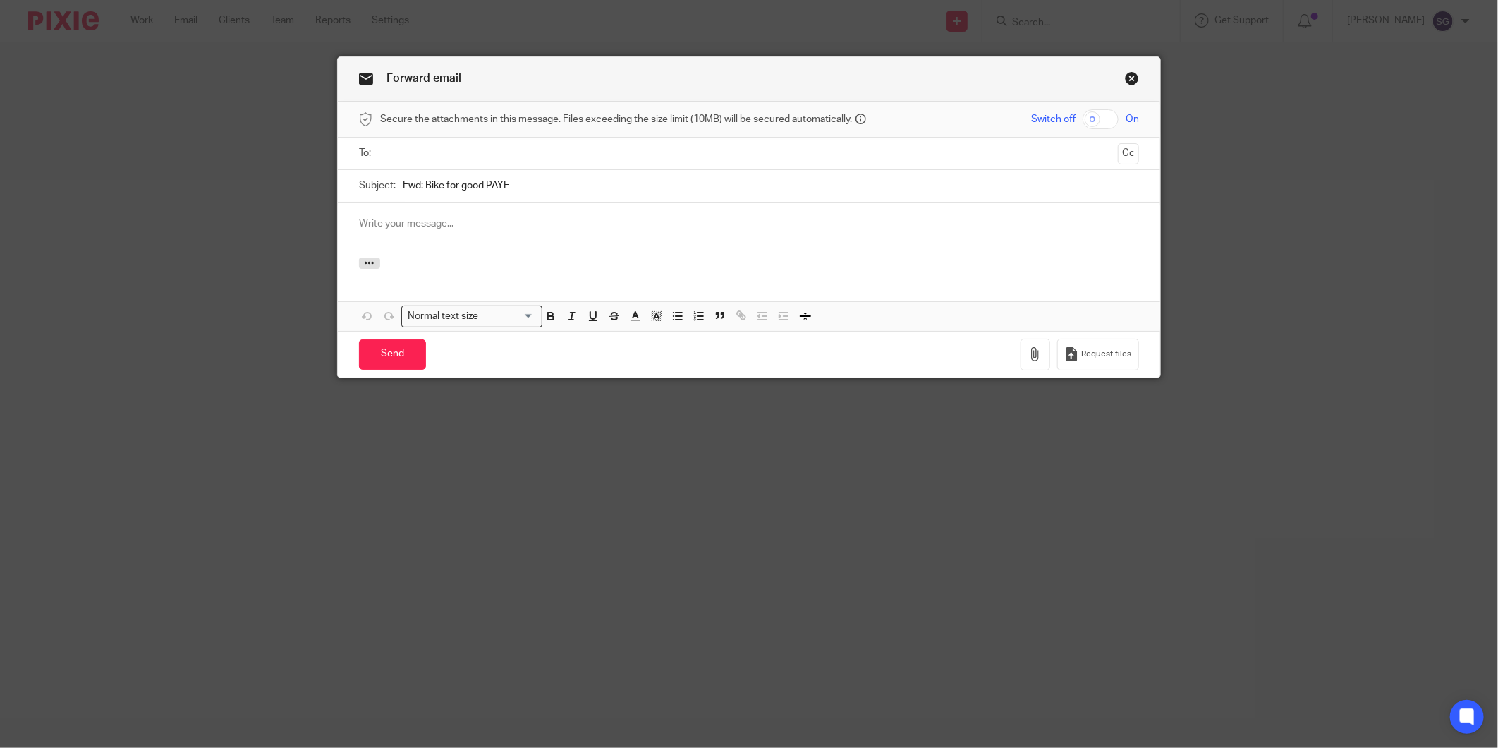
click at [558, 143] on ul at bounding box center [750, 153] width 736 height 23
click at [550, 151] on input "text" at bounding box center [748, 153] width 727 height 16
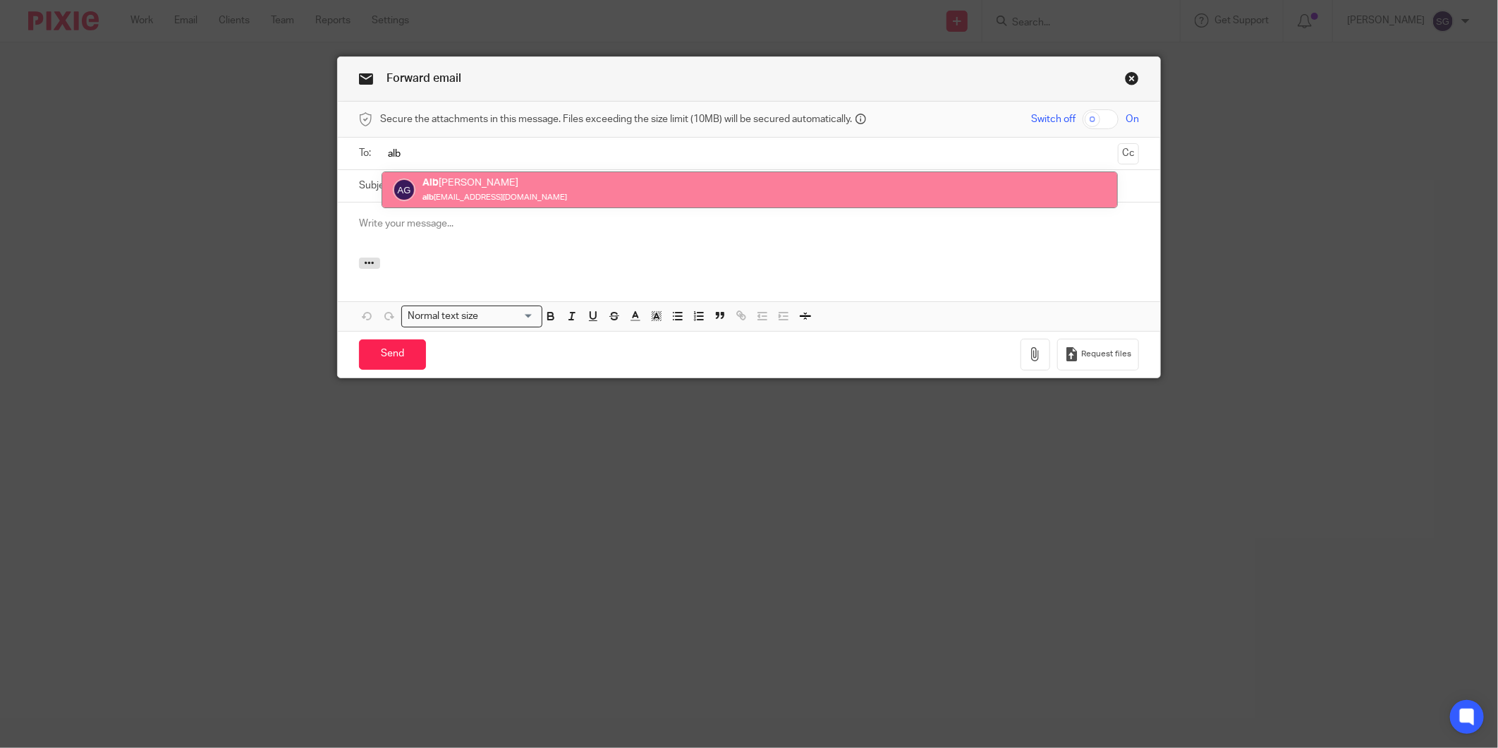
type input "alb"
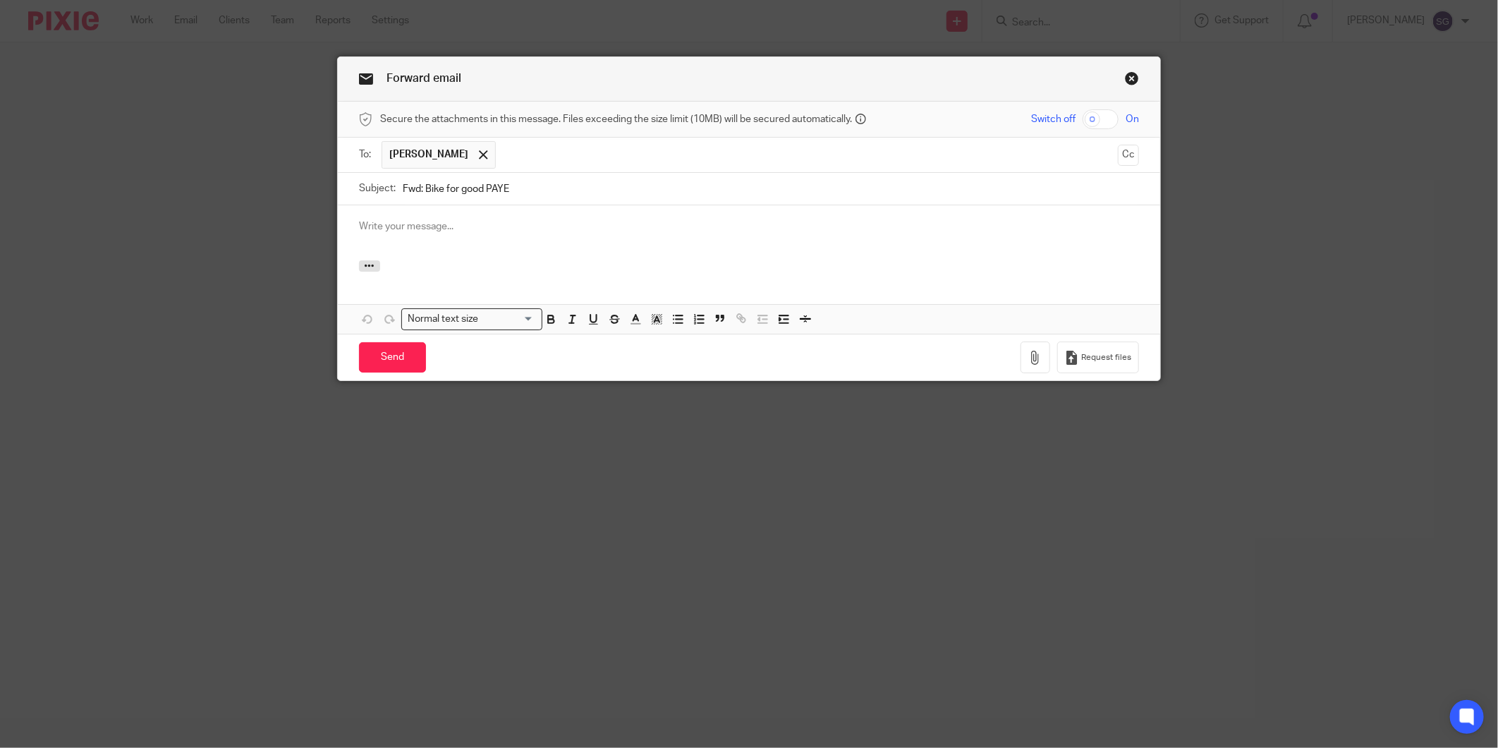
click at [497, 241] on div at bounding box center [749, 232] width 822 height 55
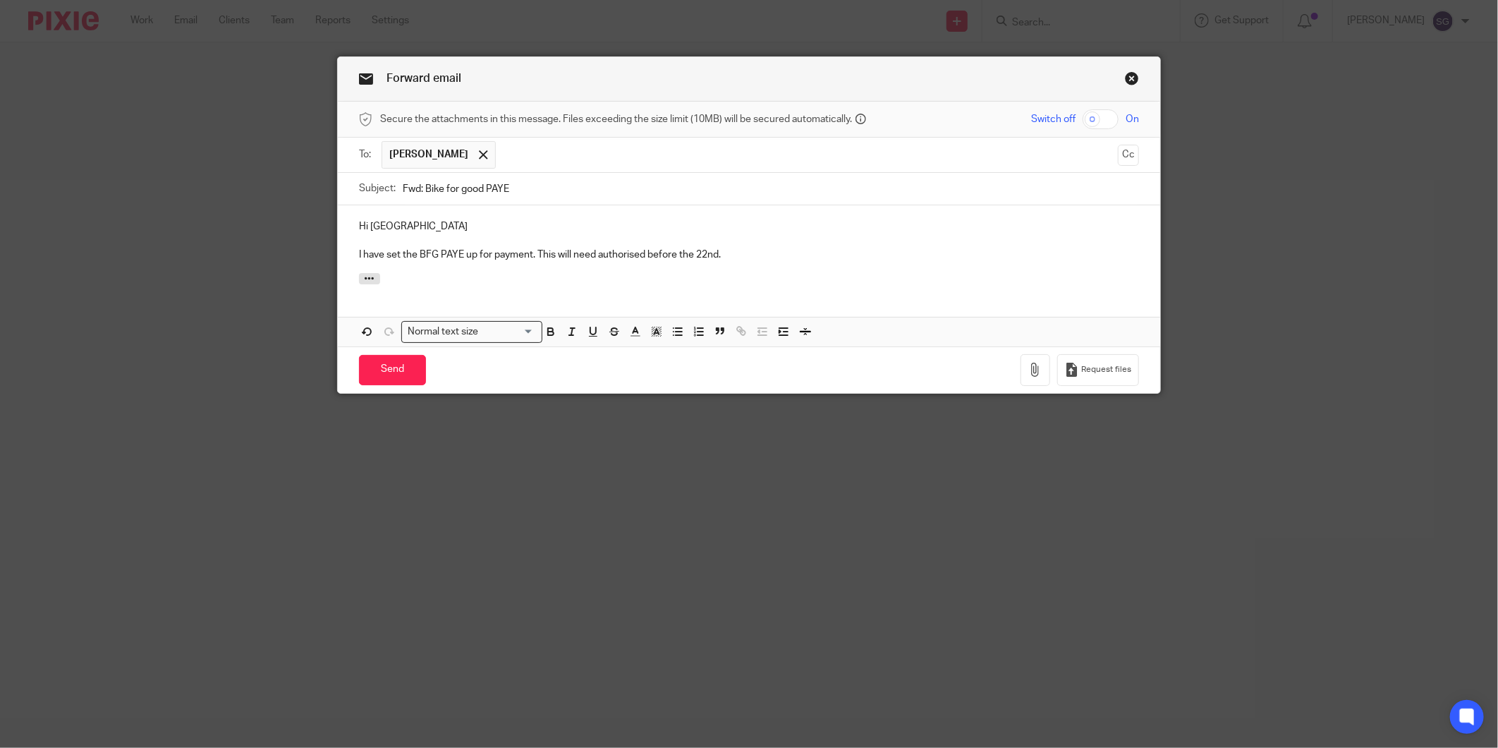
click at [621, 262] on p "I have set the BFG PAYE up for payment. This will need authorised before the 22…" at bounding box center [749, 255] width 780 height 14
click at [734, 245] on p at bounding box center [749, 240] width 780 height 14
click at [734, 253] on p "I have set the BFG PAYE up for payment. This will need authorised before the 22…" at bounding box center [749, 255] width 780 height 14
drag, startPoint x: 724, startPoint y: 261, endPoint x: 353, endPoint y: 265, distance: 370.3
click at [353, 265] on div "Hi Alberta I have set the BFG PAYE up for payment. This will need authorised be…" at bounding box center [749, 239] width 822 height 68
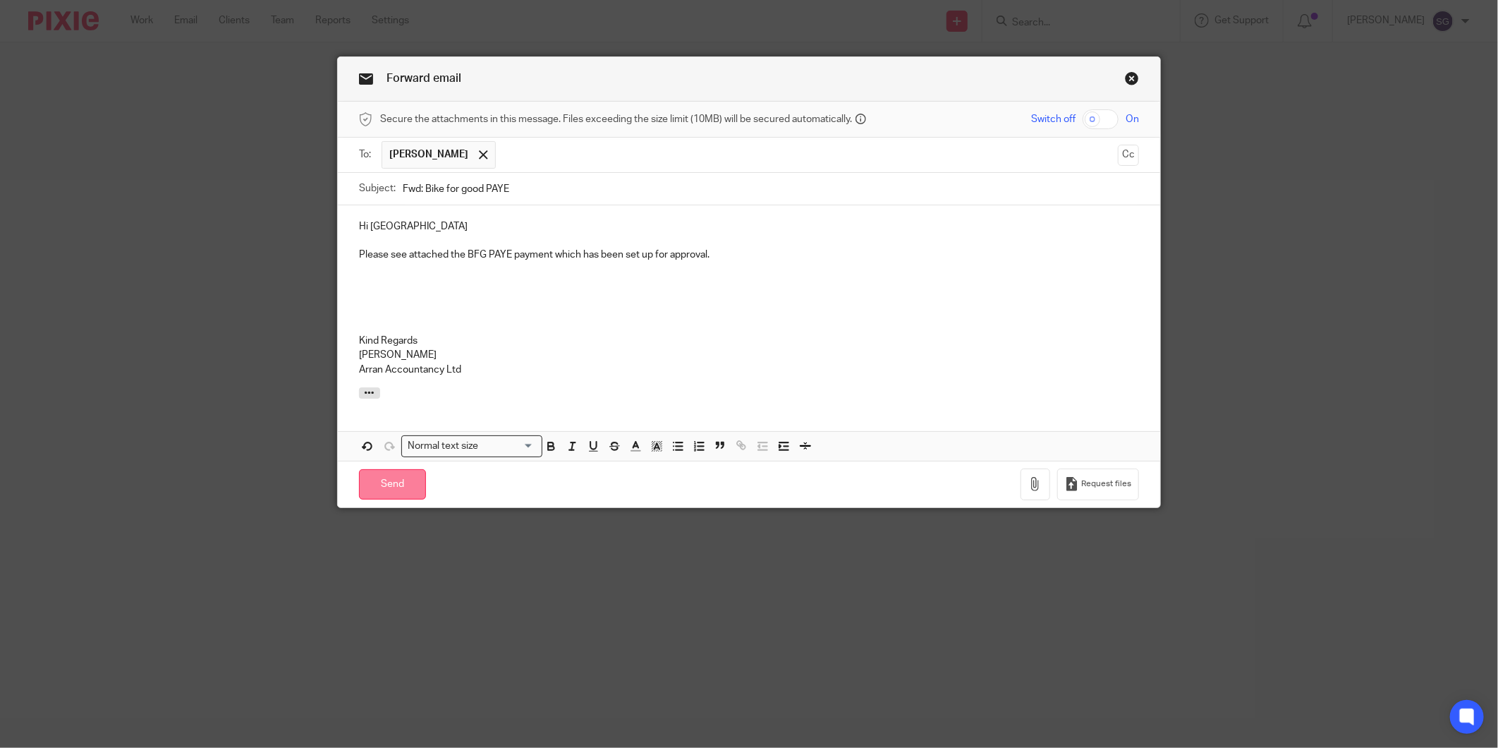
click at [394, 482] on input "Send" at bounding box center [392, 484] width 67 height 30
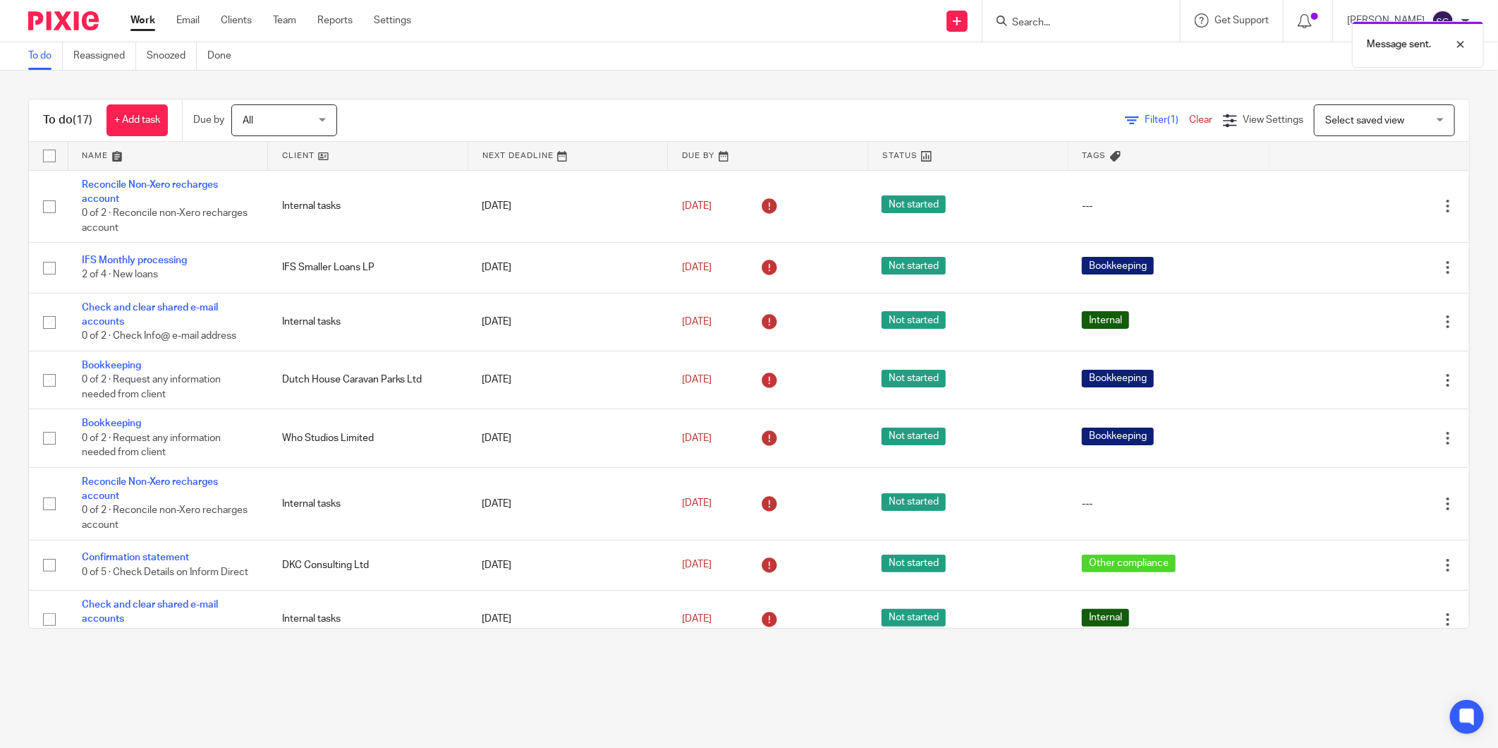
click at [654, 35] on div "Send new email Create task Add client Request signature Get Support Contact via…" at bounding box center [965, 21] width 1066 height 42
click at [672, 72] on div "To do (17) + Add task Due by All All [DATE] [DATE] This week Next week This mon…" at bounding box center [749, 364] width 1498 height 586
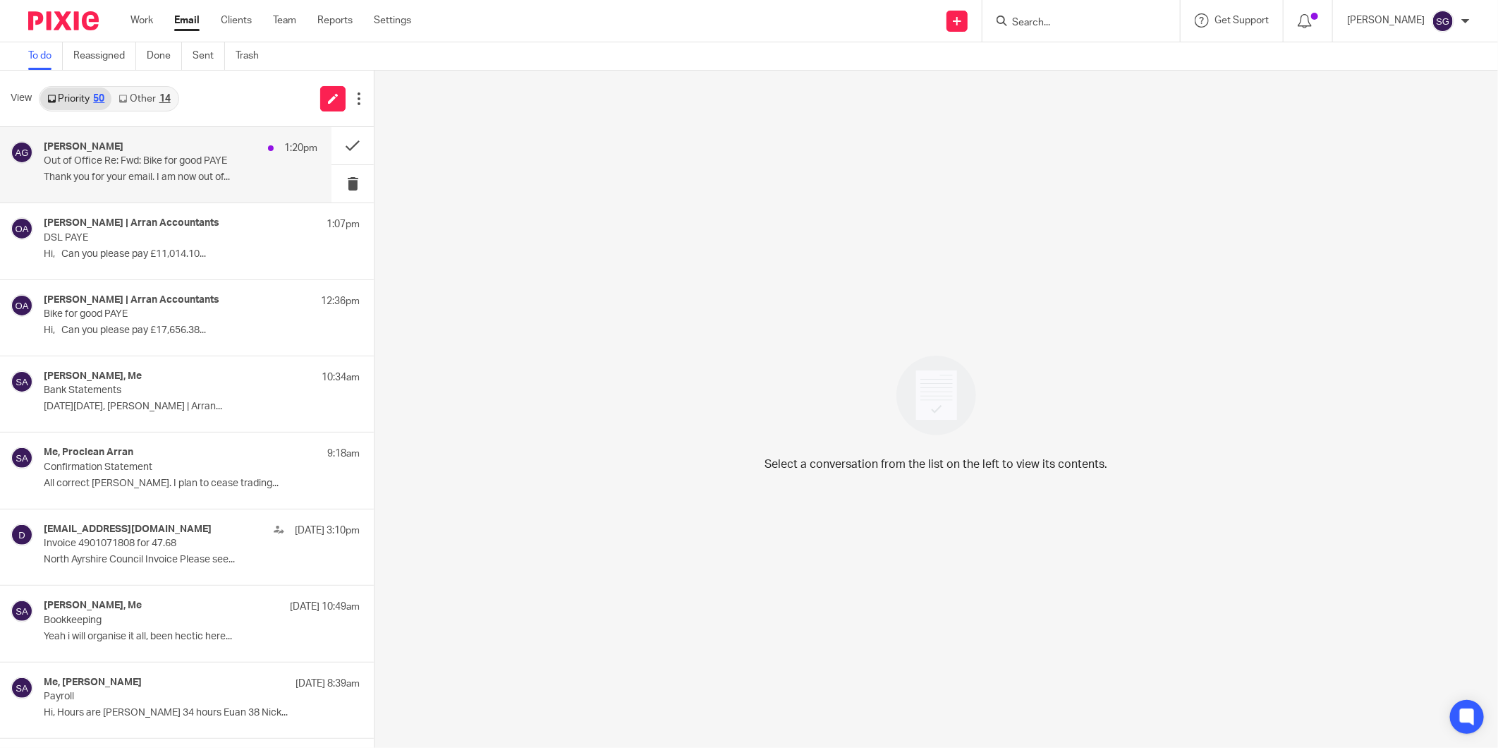
click at [188, 159] on p "Out of Office Re: Fwd: Bike for good PAYE" at bounding box center [153, 161] width 219 height 12
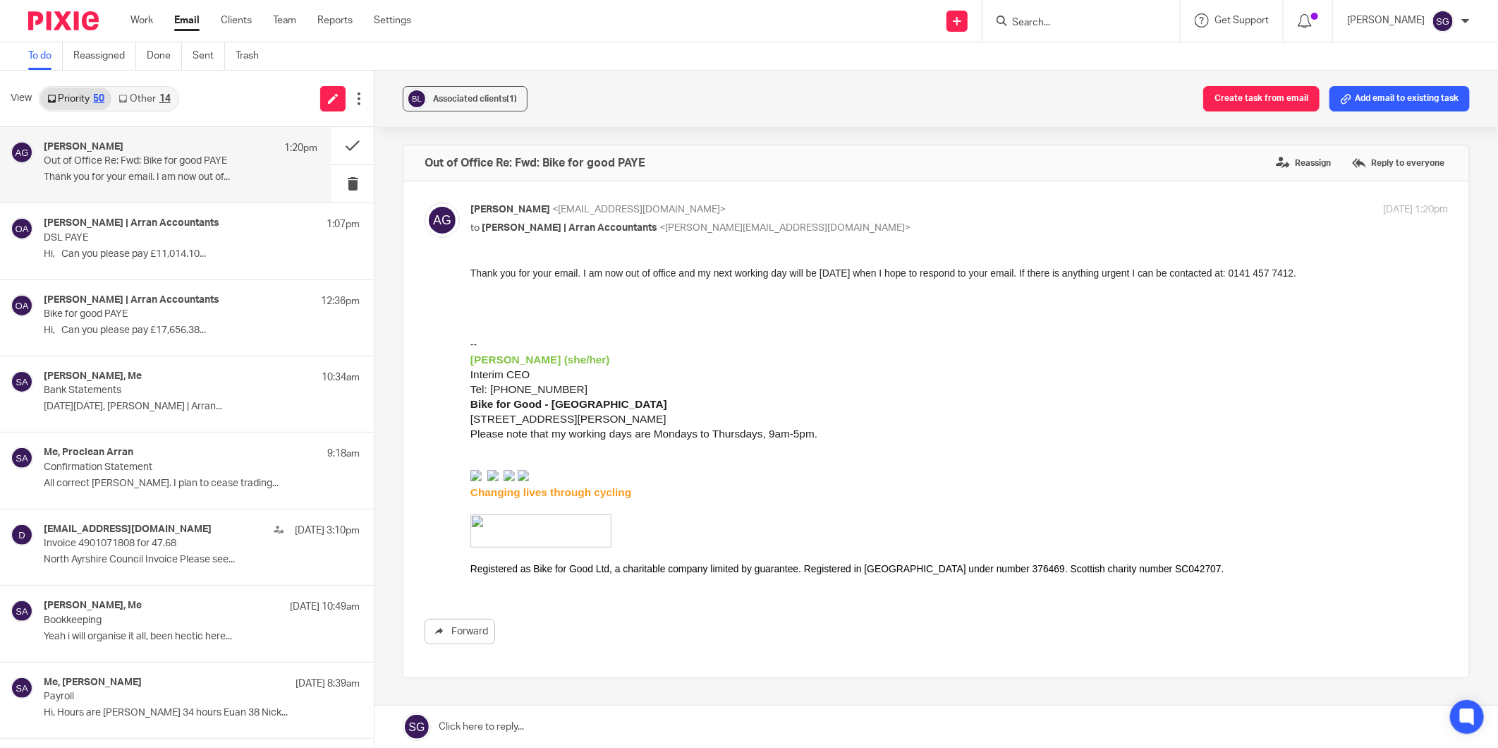
click at [157, 99] on link "Other 14" at bounding box center [144, 98] width 66 height 23
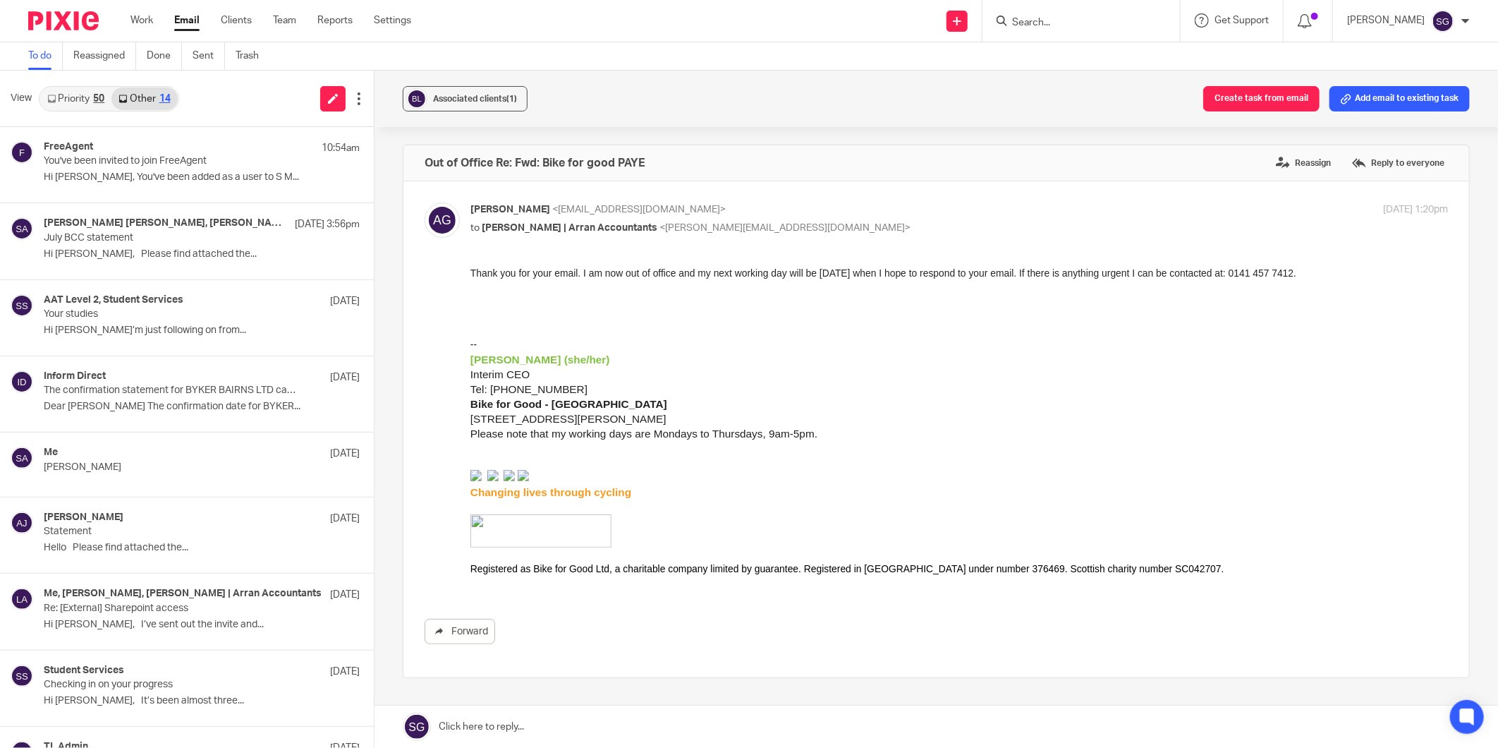
click at [73, 96] on link "Priority 50" at bounding box center [75, 98] width 71 height 23
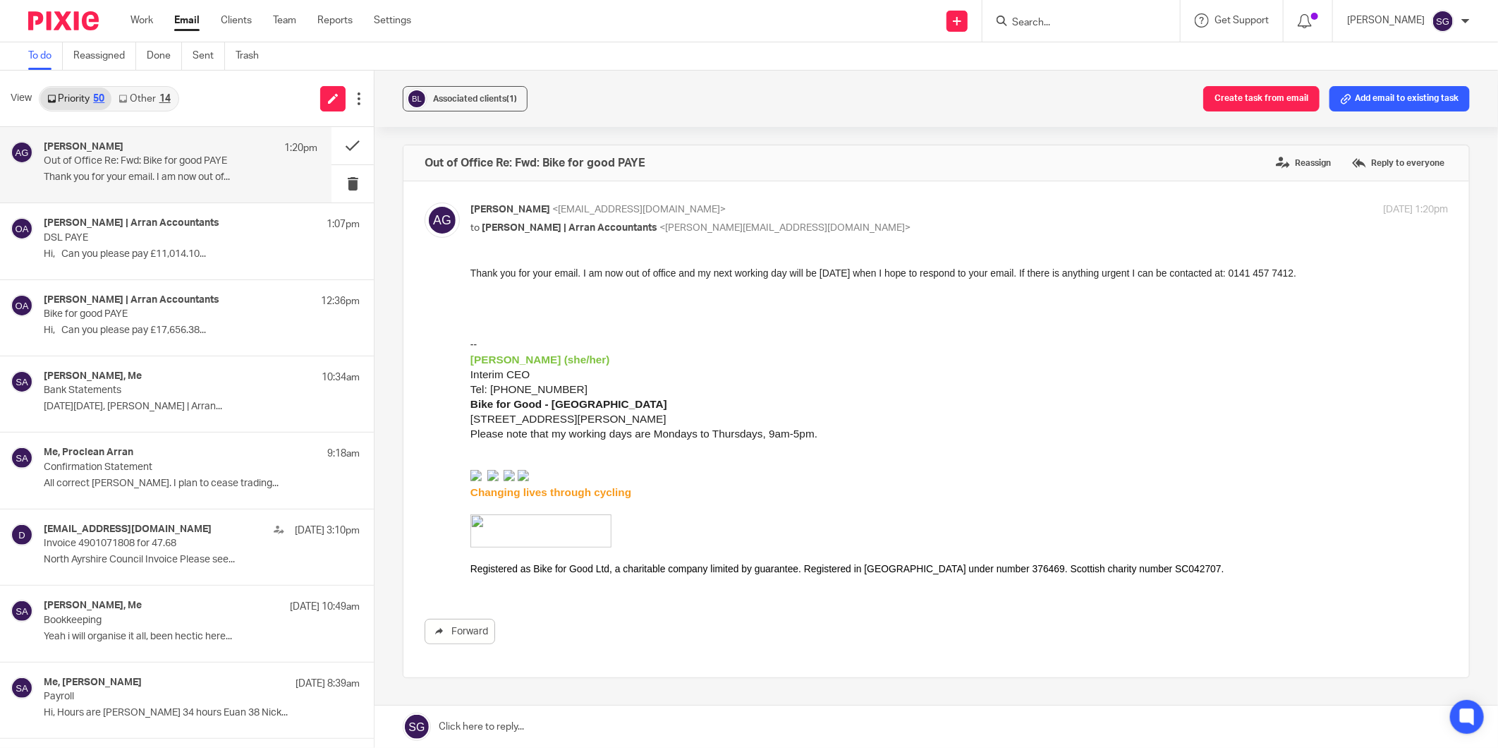
drag, startPoint x: 191, startPoint y: 23, endPoint x: 234, endPoint y: 11, distance: 44.5
click at [191, 23] on link "Email" at bounding box center [186, 20] width 25 height 14
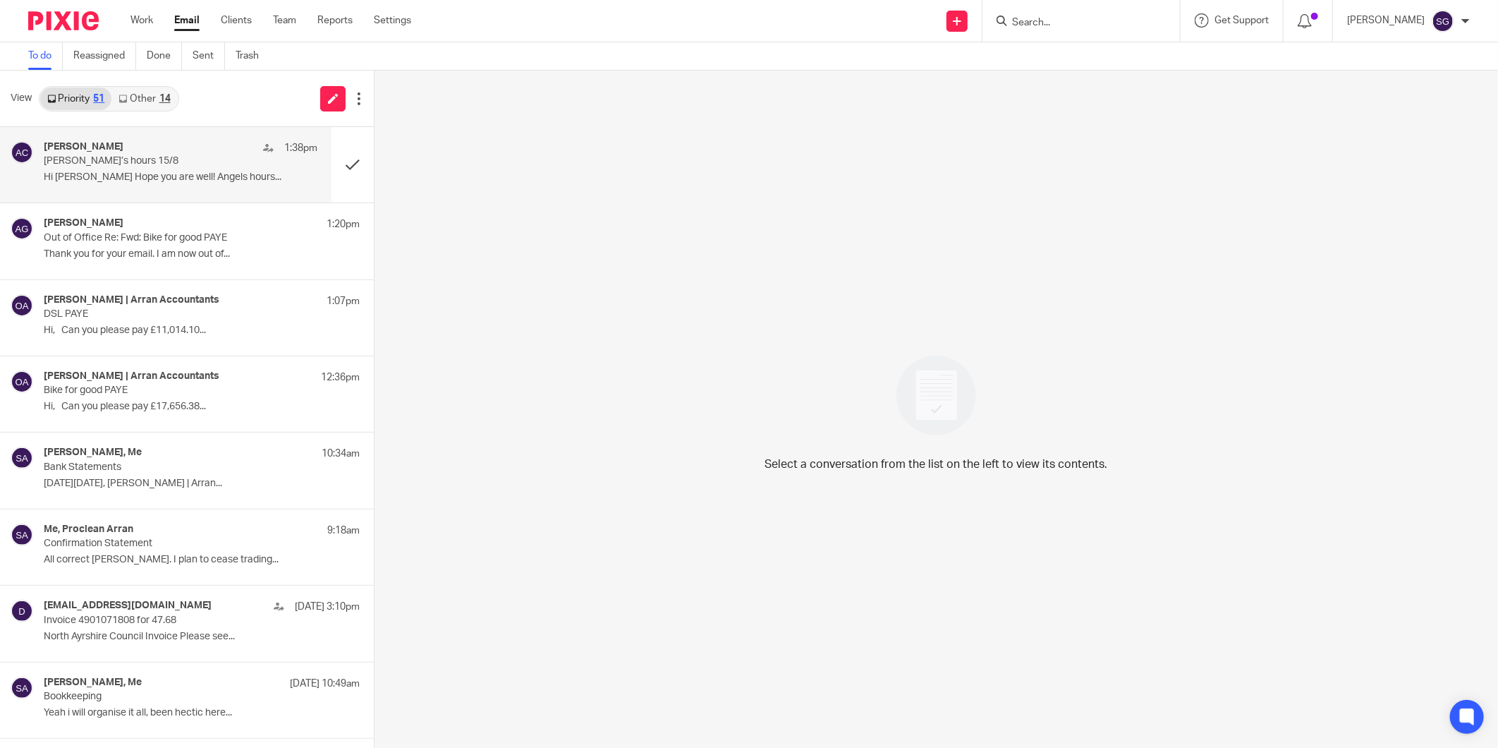
click at [116, 162] on p "[PERSON_NAME]’s hours 15/8" at bounding box center [153, 161] width 219 height 12
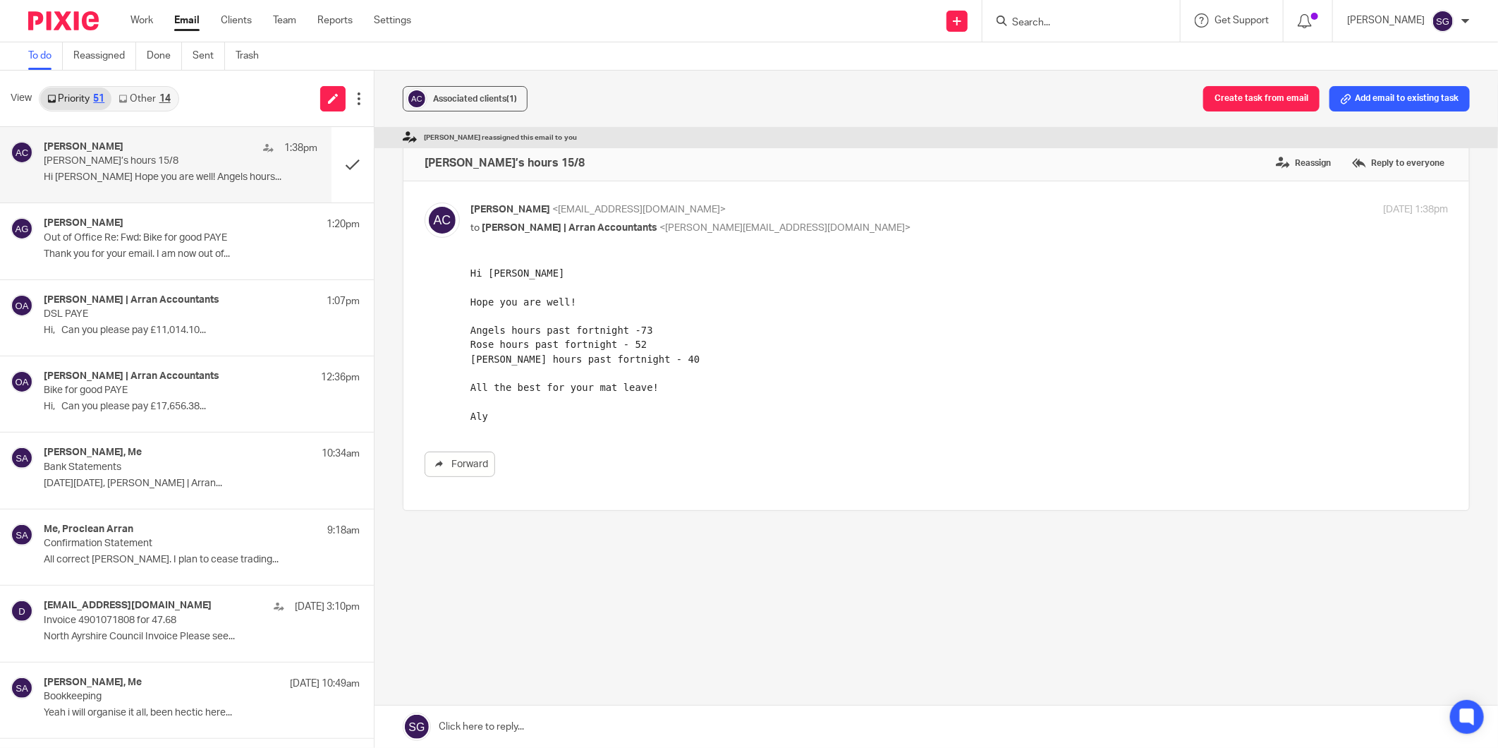
drag, startPoint x: 543, startPoint y: 724, endPoint x: 552, endPoint y: 689, distance: 36.3
click at [543, 724] on link at bounding box center [937, 726] width 1124 height 42
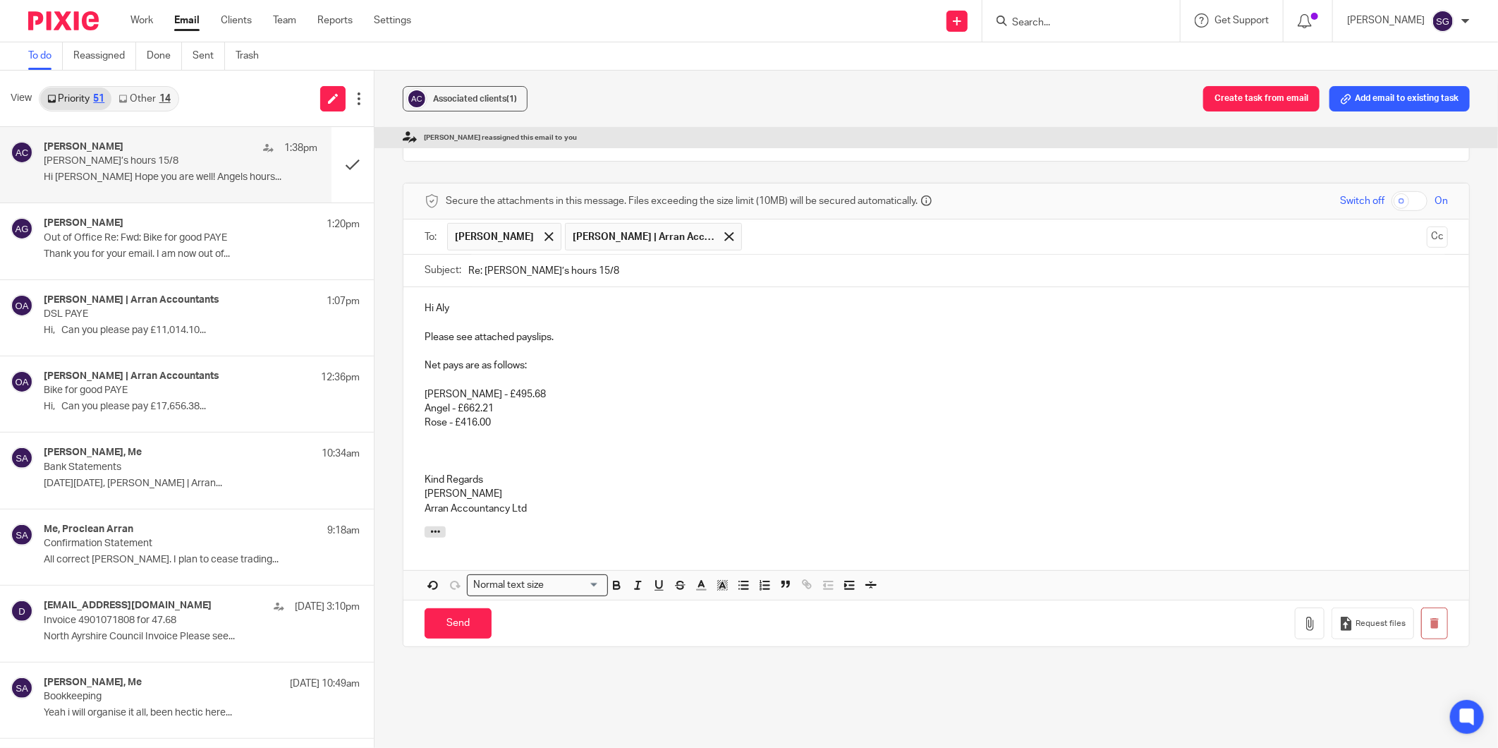
scroll to position [350, 0]
click at [1303, 624] on icon "button" at bounding box center [1310, 623] width 14 height 14
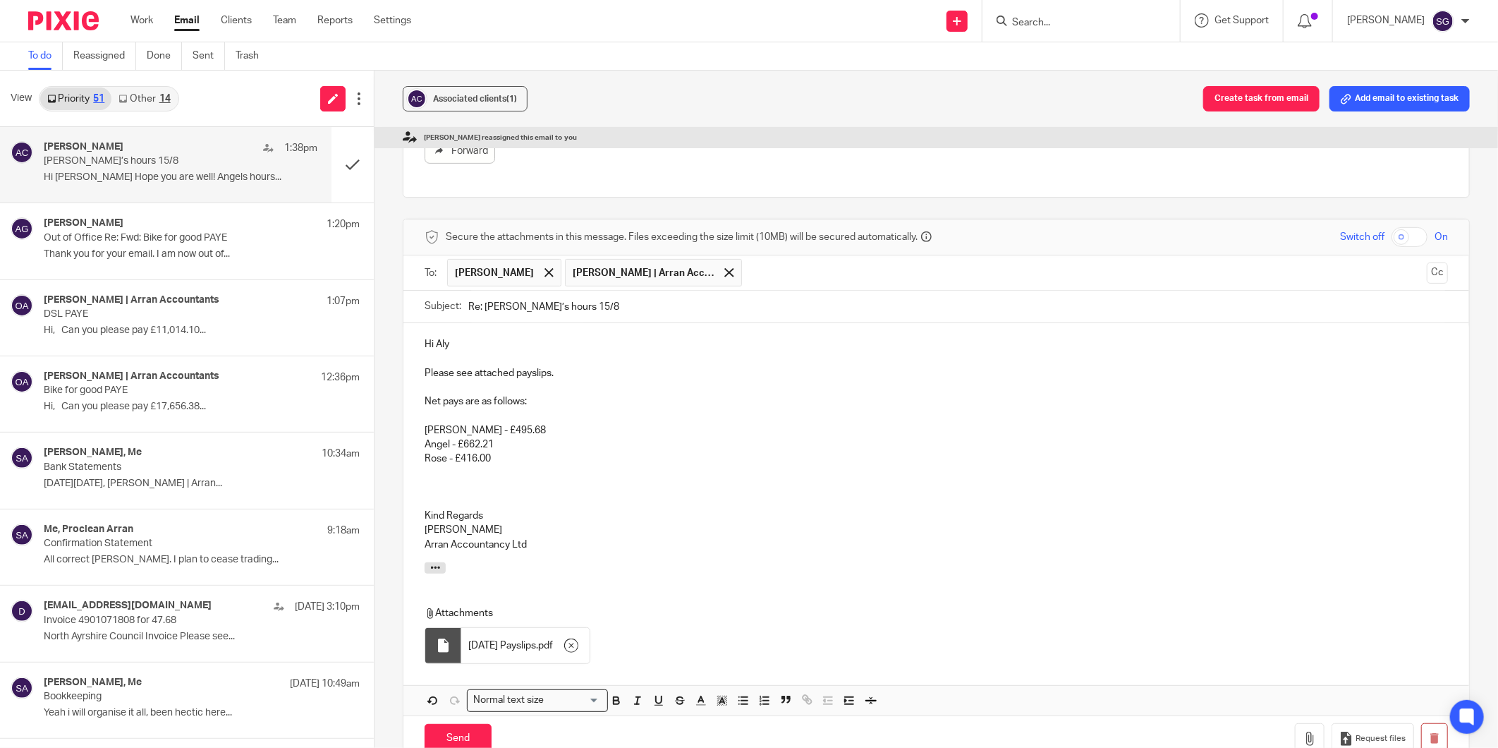
scroll to position [512, 0]
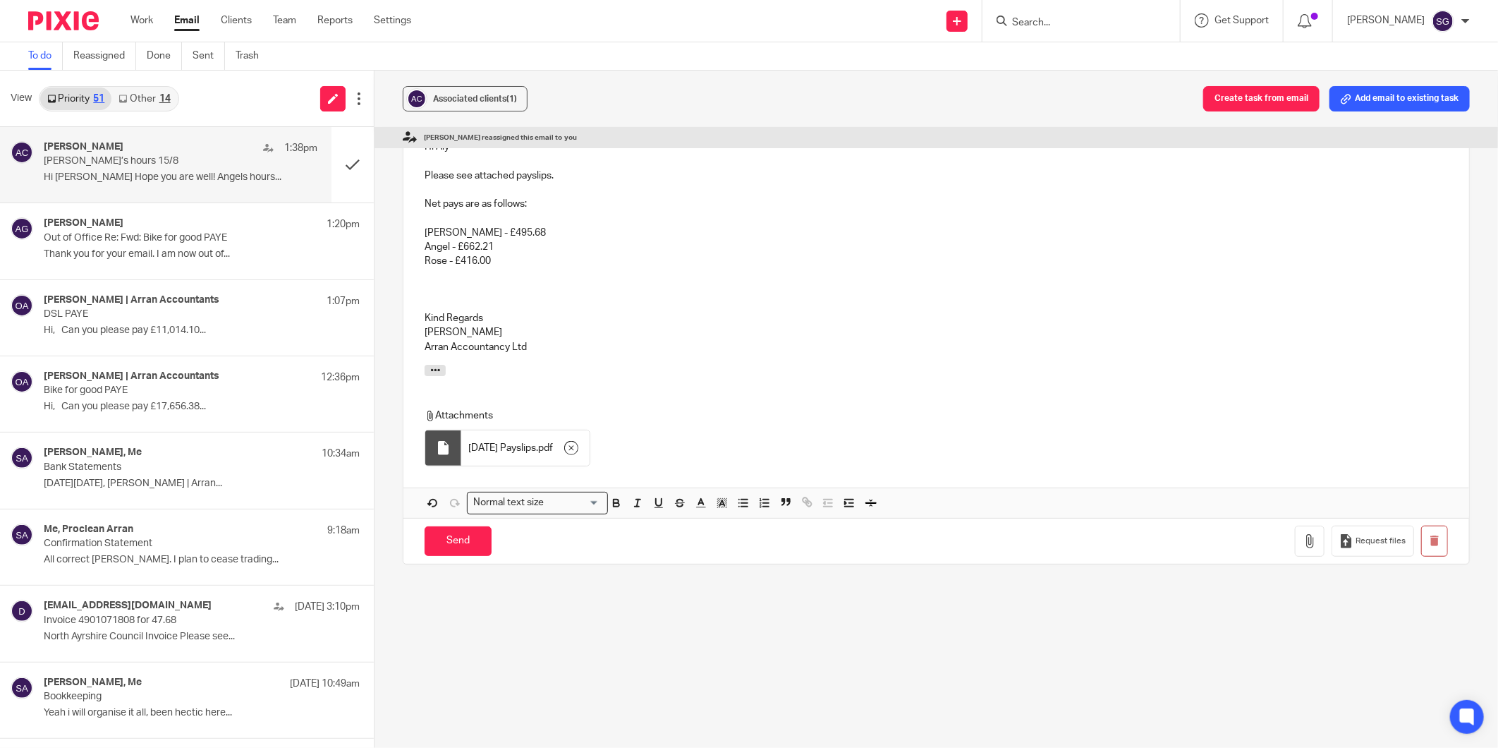
drag, startPoint x: 440, startPoint y: 543, endPoint x: 582, endPoint y: 539, distance: 141.8
click at [442, 544] on input "Send" at bounding box center [458, 541] width 67 height 30
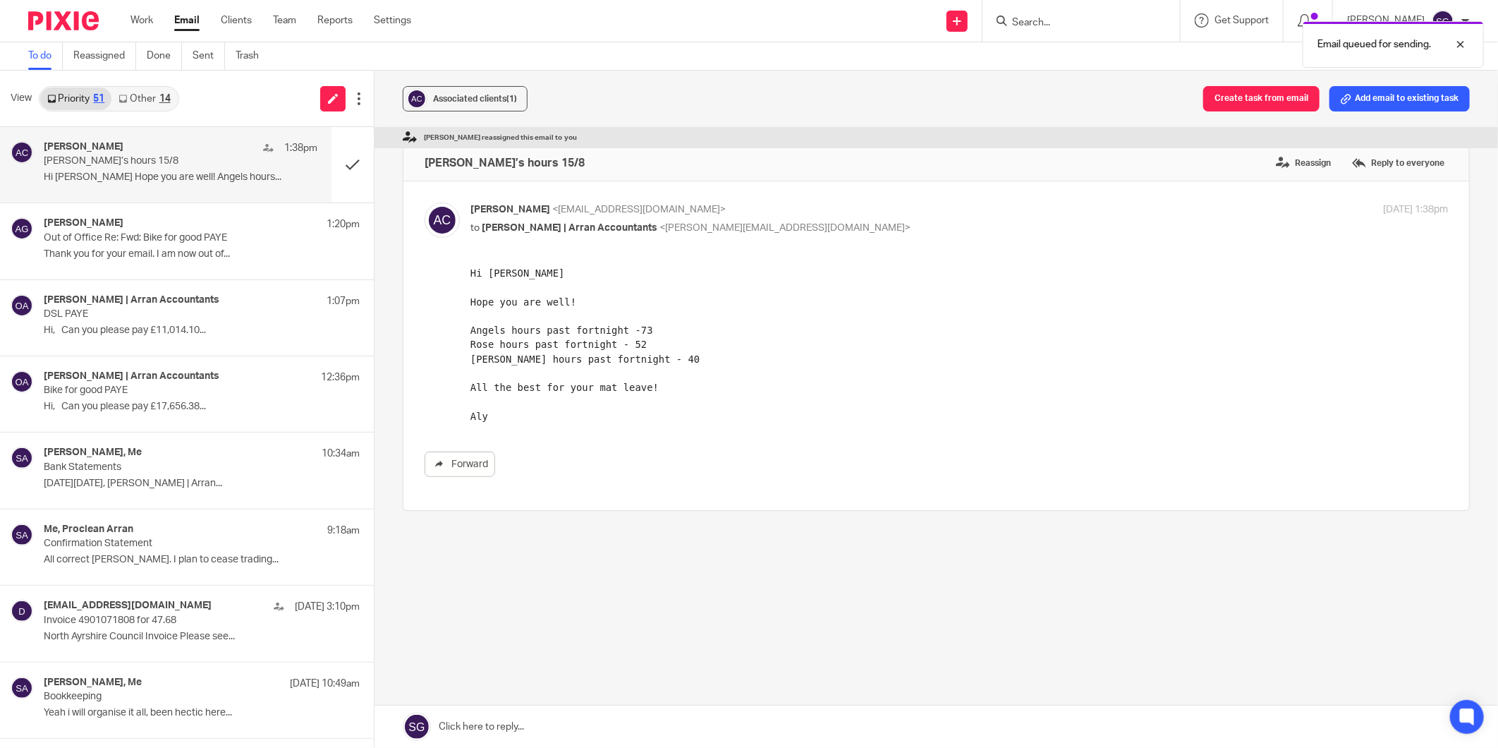
drag, startPoint x: 135, startPoint y: 16, endPoint x: 202, endPoint y: 9, distance: 66.7
click at [135, 16] on link "Work" at bounding box center [141, 20] width 23 height 14
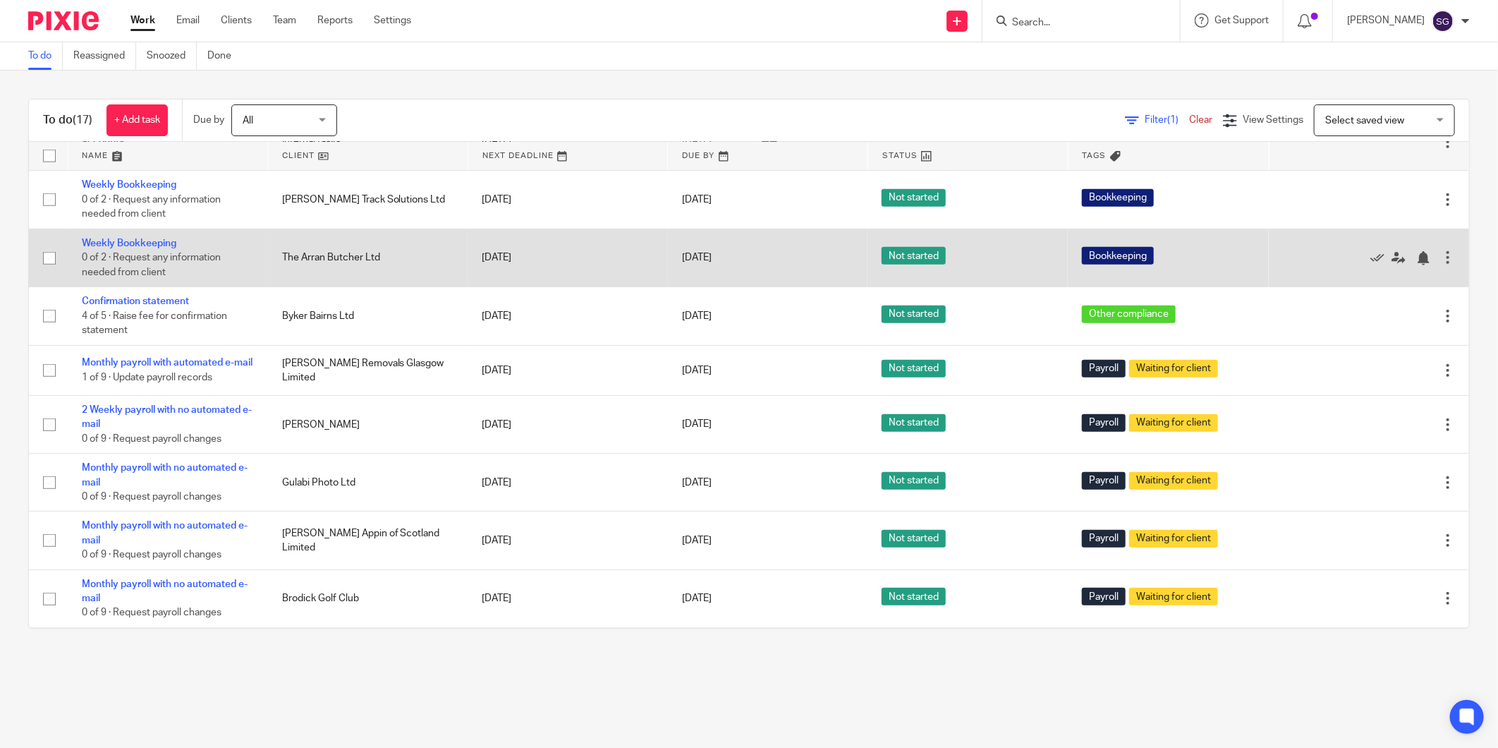
scroll to position [548, 0]
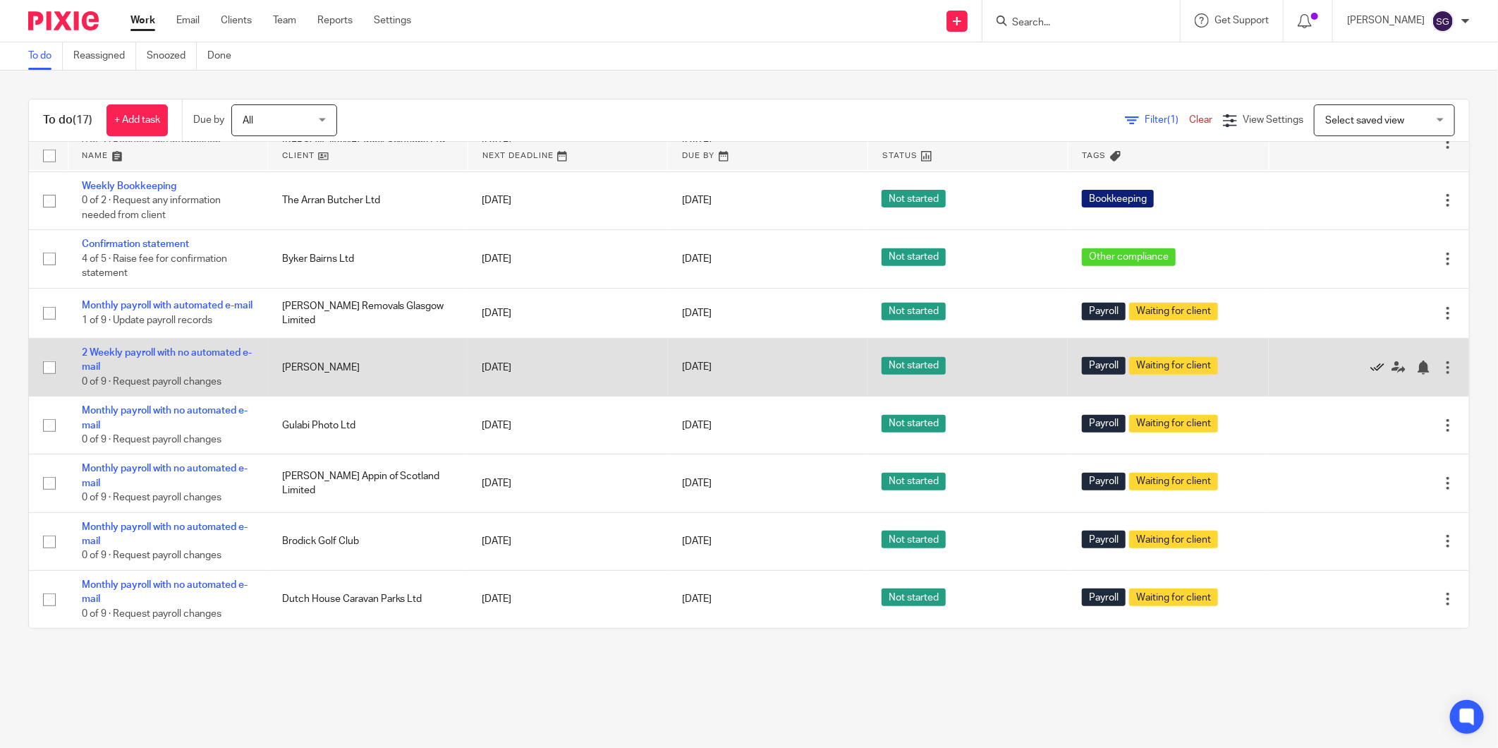
click at [1371, 375] on icon at bounding box center [1378, 367] width 14 height 14
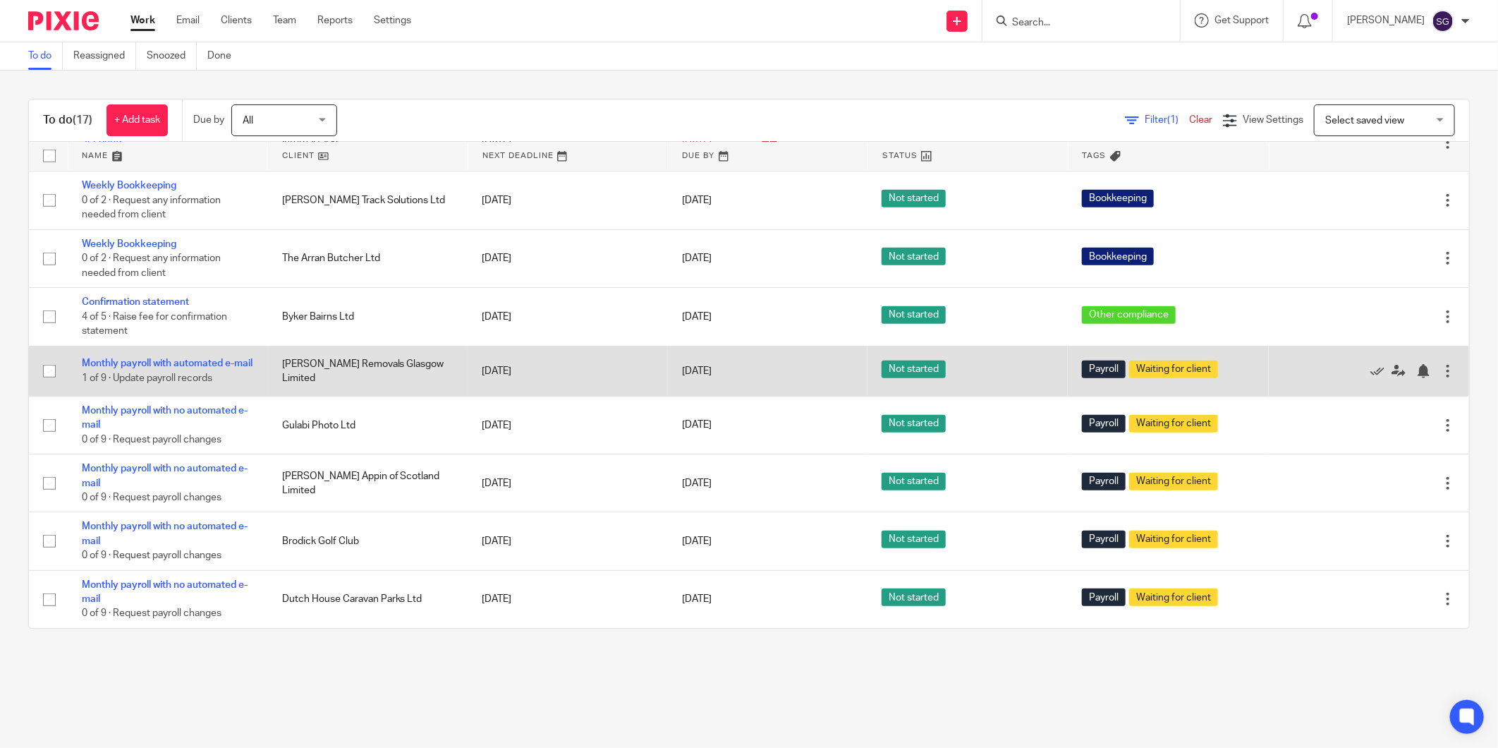
scroll to position [502, 0]
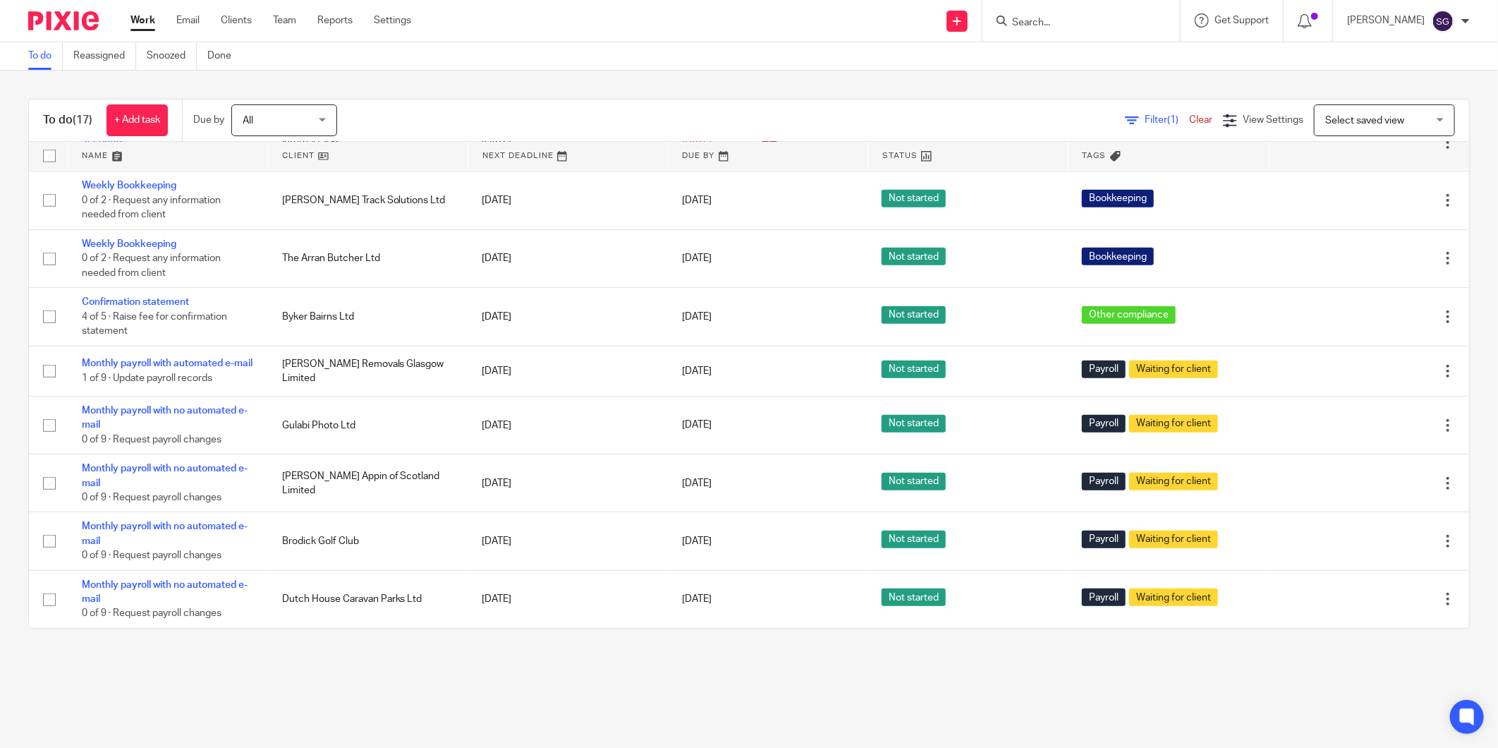
click at [636, 652] on div "To do (17) + Add task Due by All All [DATE] [DATE] This week Next week This mon…" at bounding box center [749, 364] width 1498 height 586
